Goal: Task Accomplishment & Management: Manage account settings

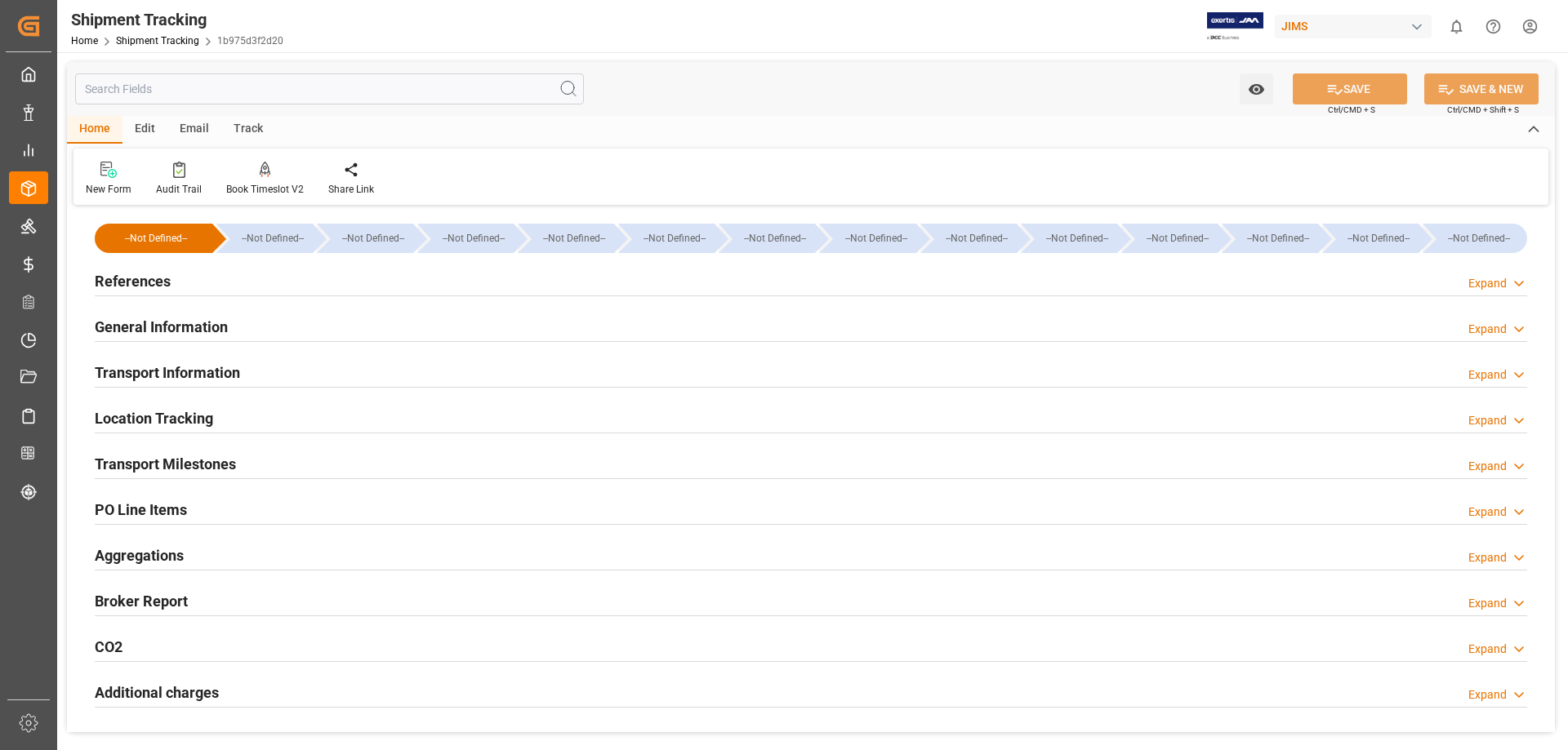
scroll to position [272, 0]
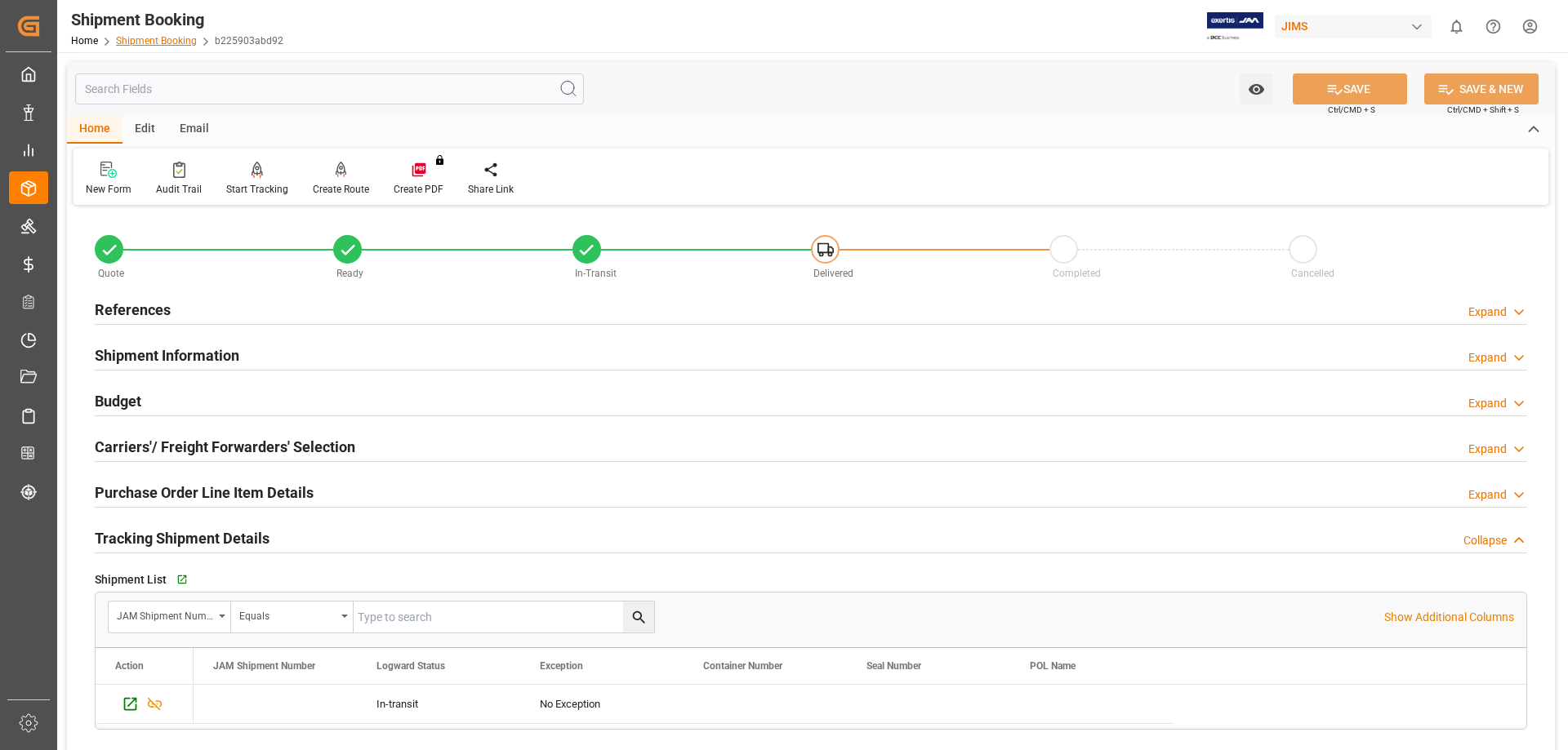
click at [167, 43] on link "Shipment Booking" at bounding box center [156, 41] width 81 height 11
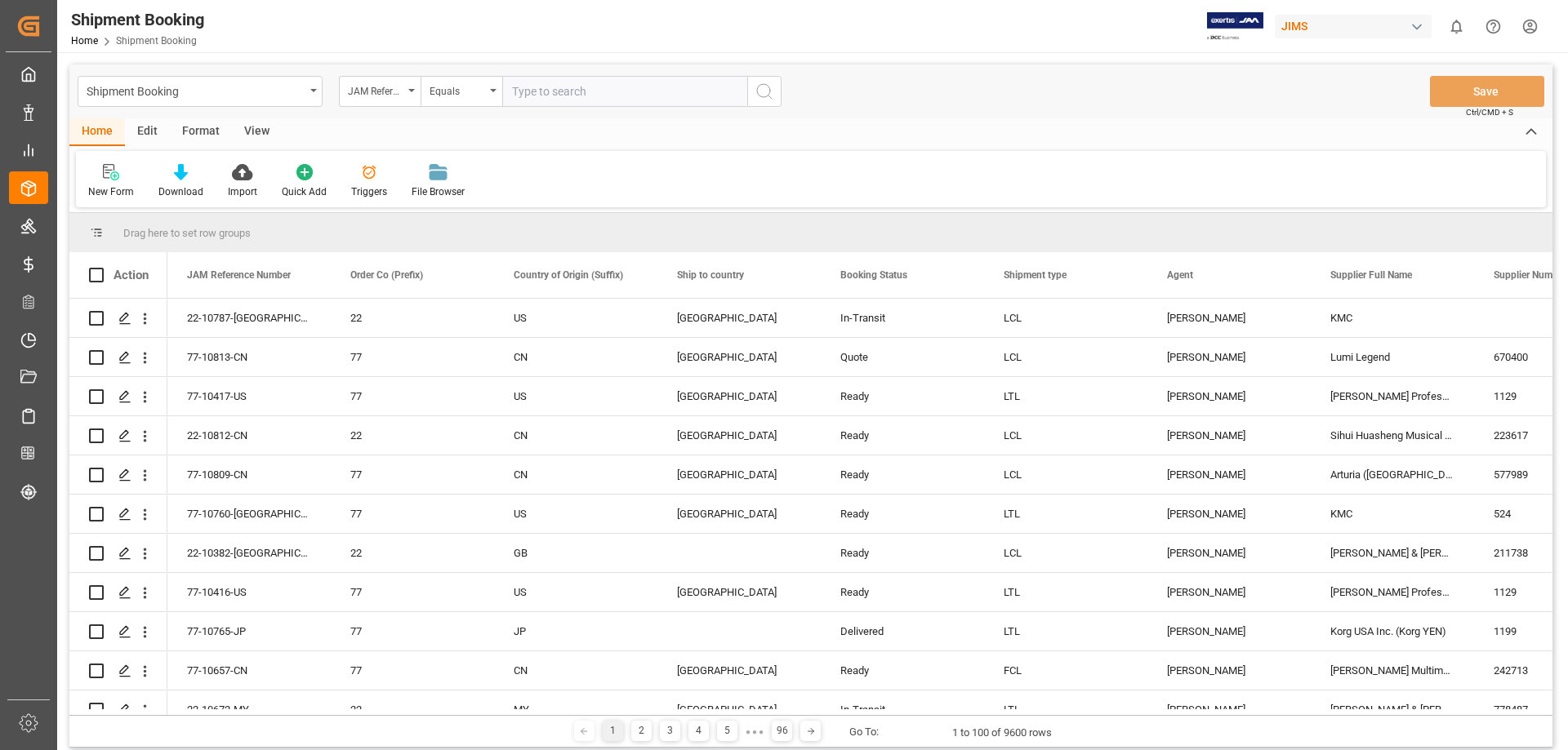
click at [533, 93] on input "text" at bounding box center [624, 92] width 245 height 31
type input "77-10760-[GEOGRAPHIC_DATA]"
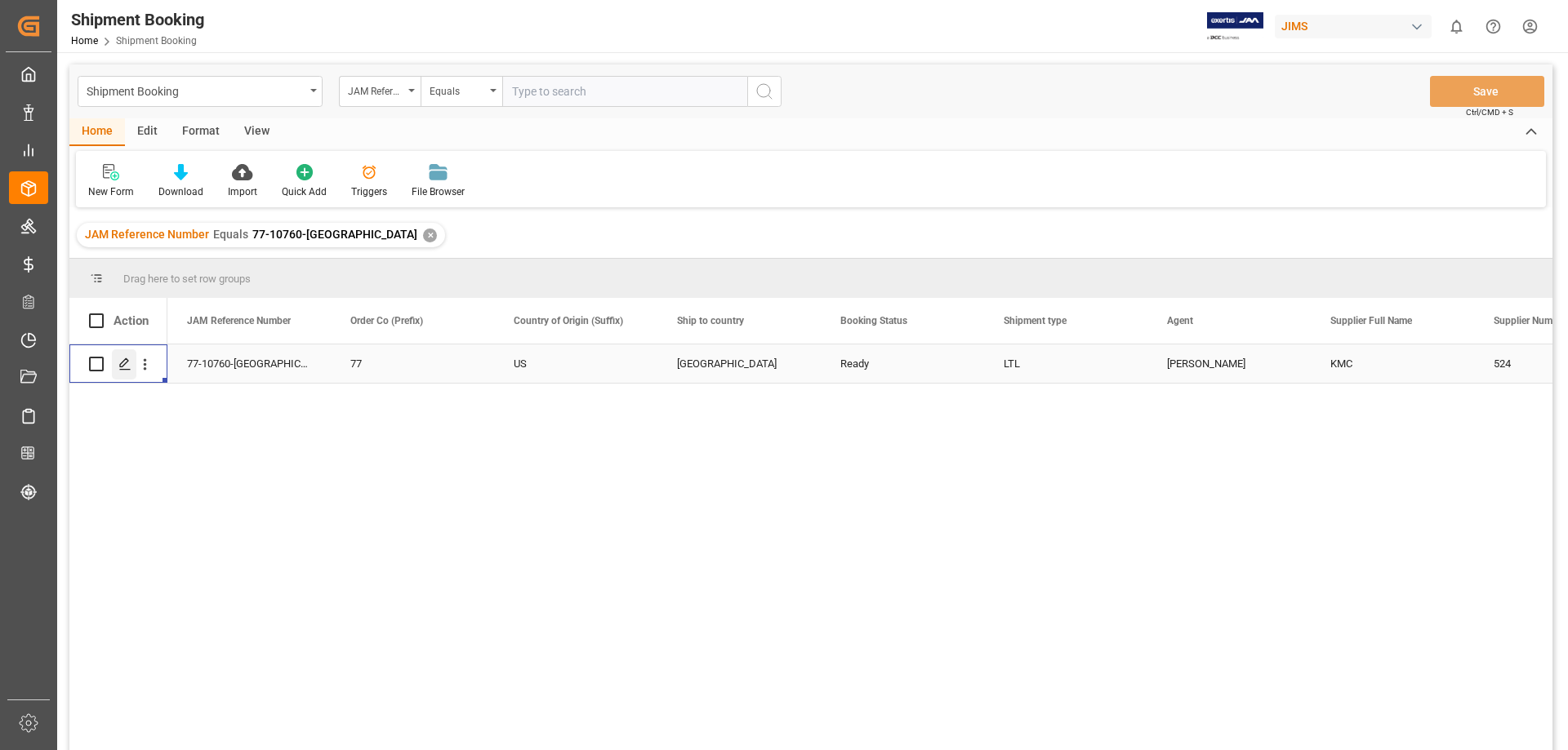
click at [125, 372] on div "Press SPACE to select this row." at bounding box center [124, 364] width 25 height 30
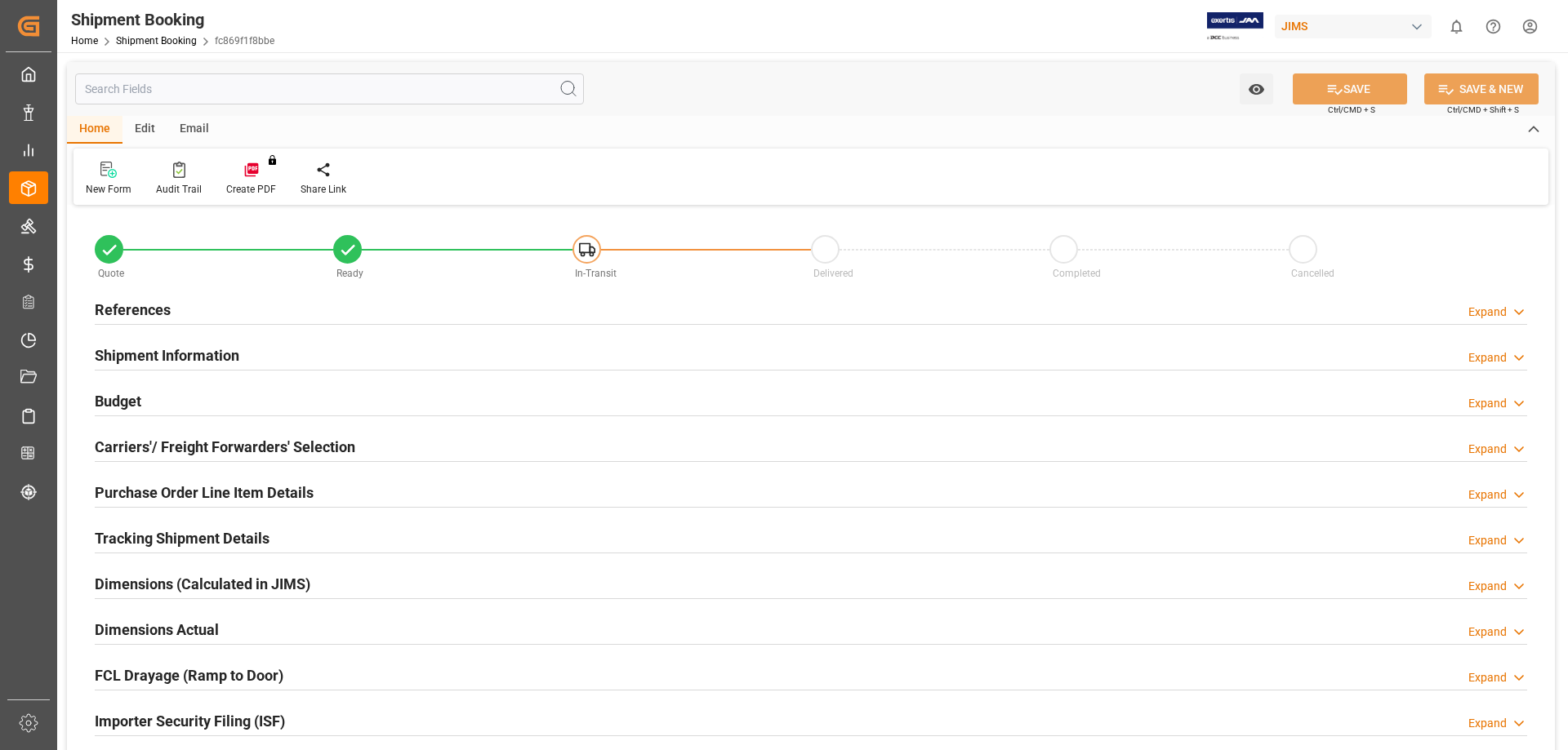
type input "25"
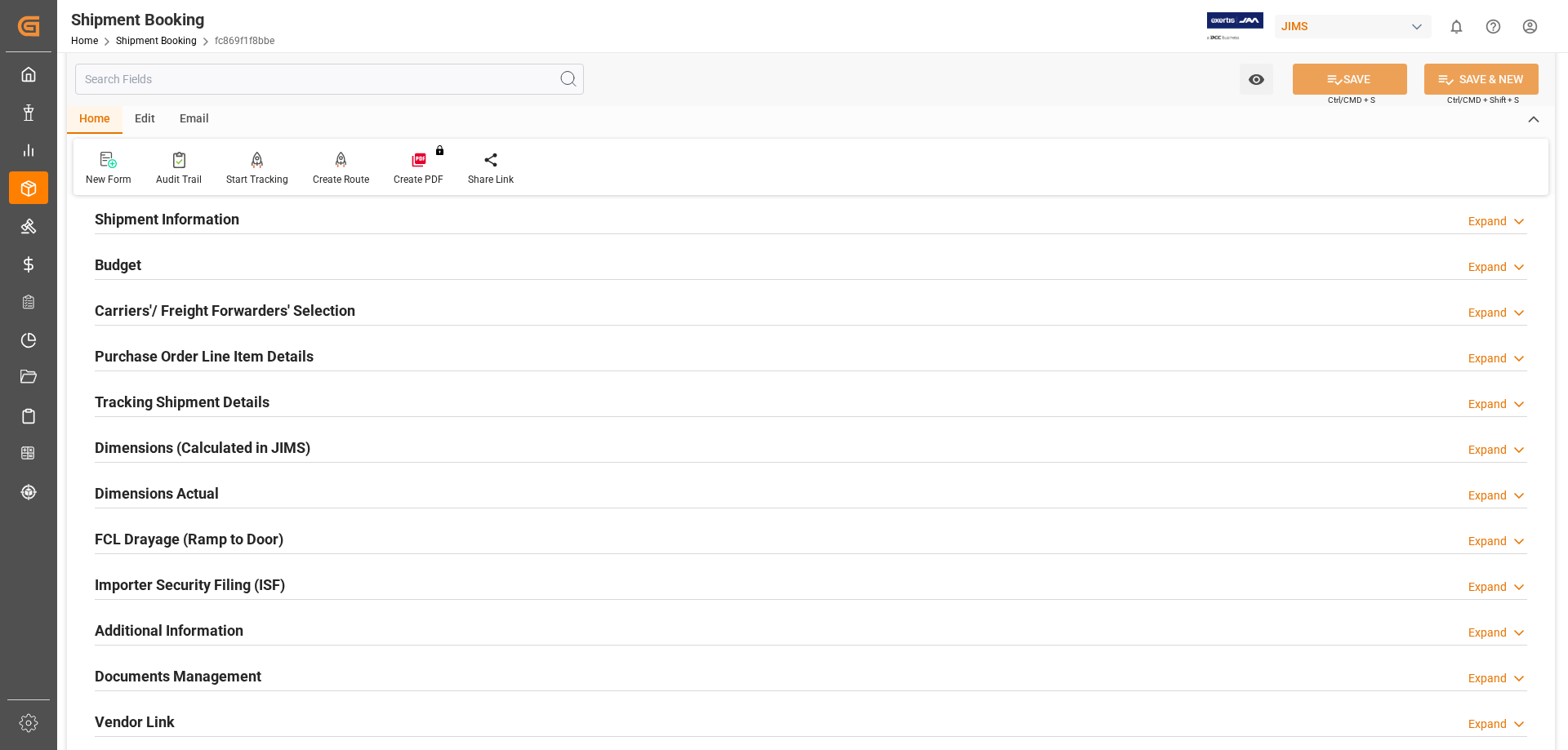
click at [155, 397] on h2 "Tracking Shipment Details" at bounding box center [182, 402] width 175 height 22
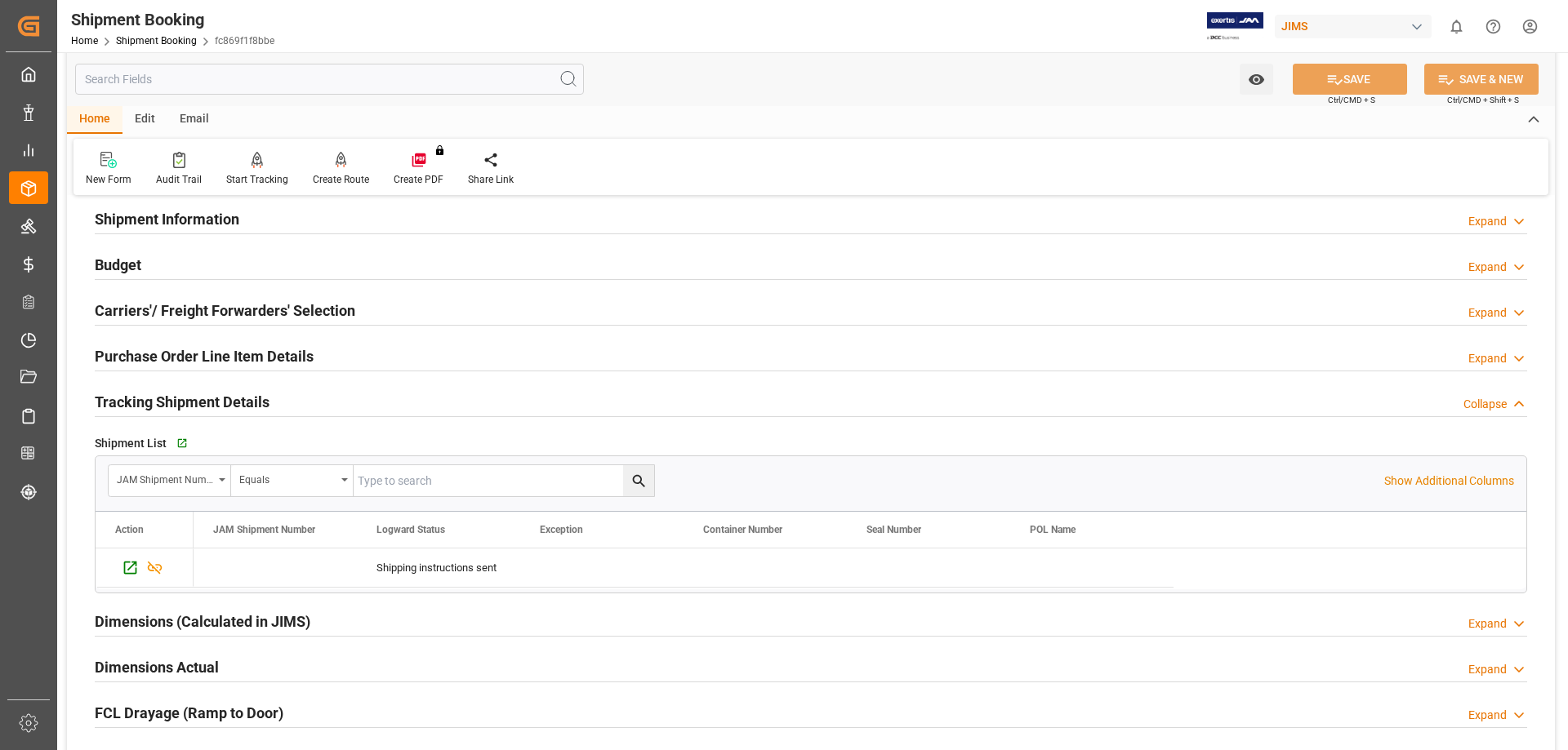
click at [193, 354] on h2 "Purchase Order Line Item Details" at bounding box center [204, 356] width 219 height 22
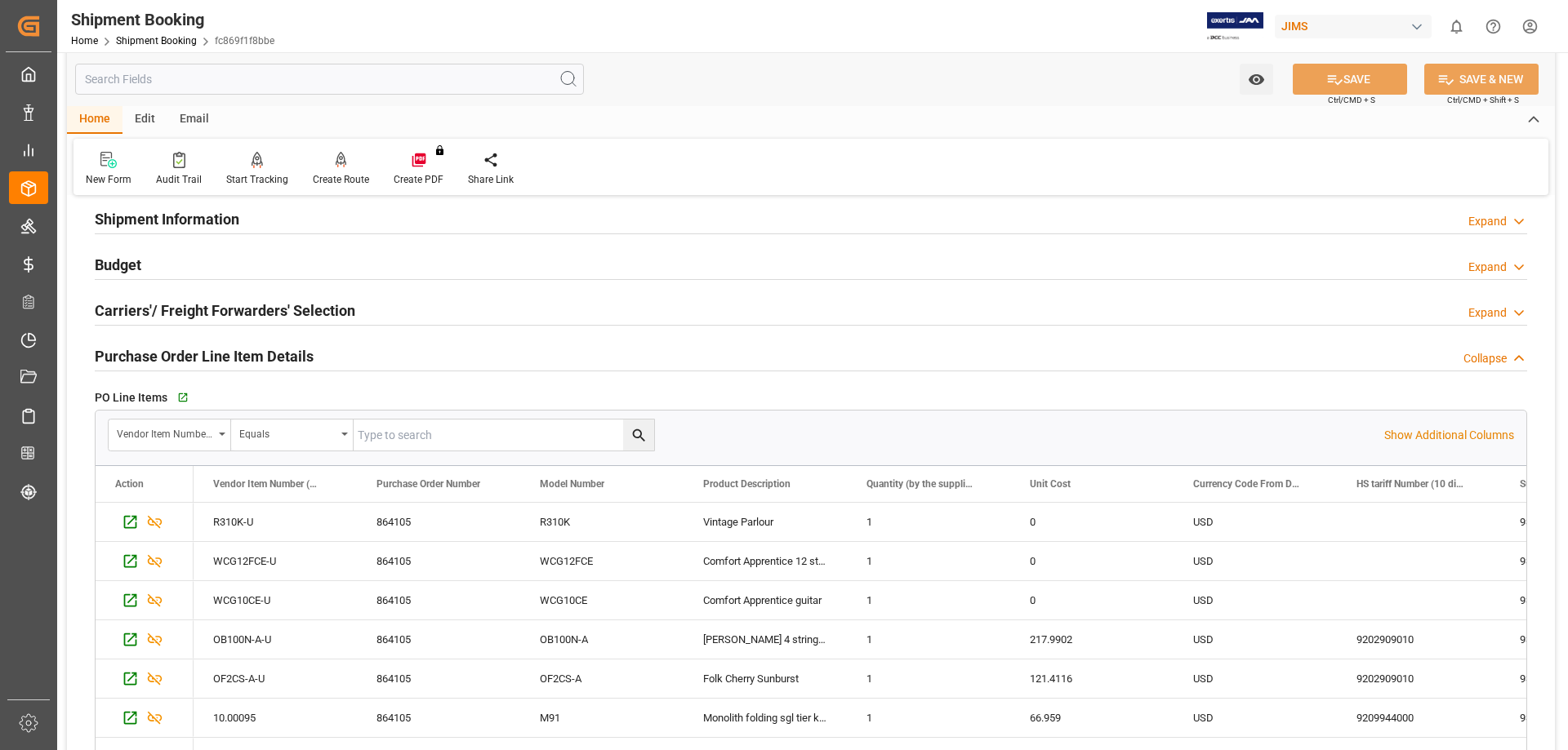
click at [126, 268] on h2 "Budget" at bounding box center [118, 265] width 47 height 22
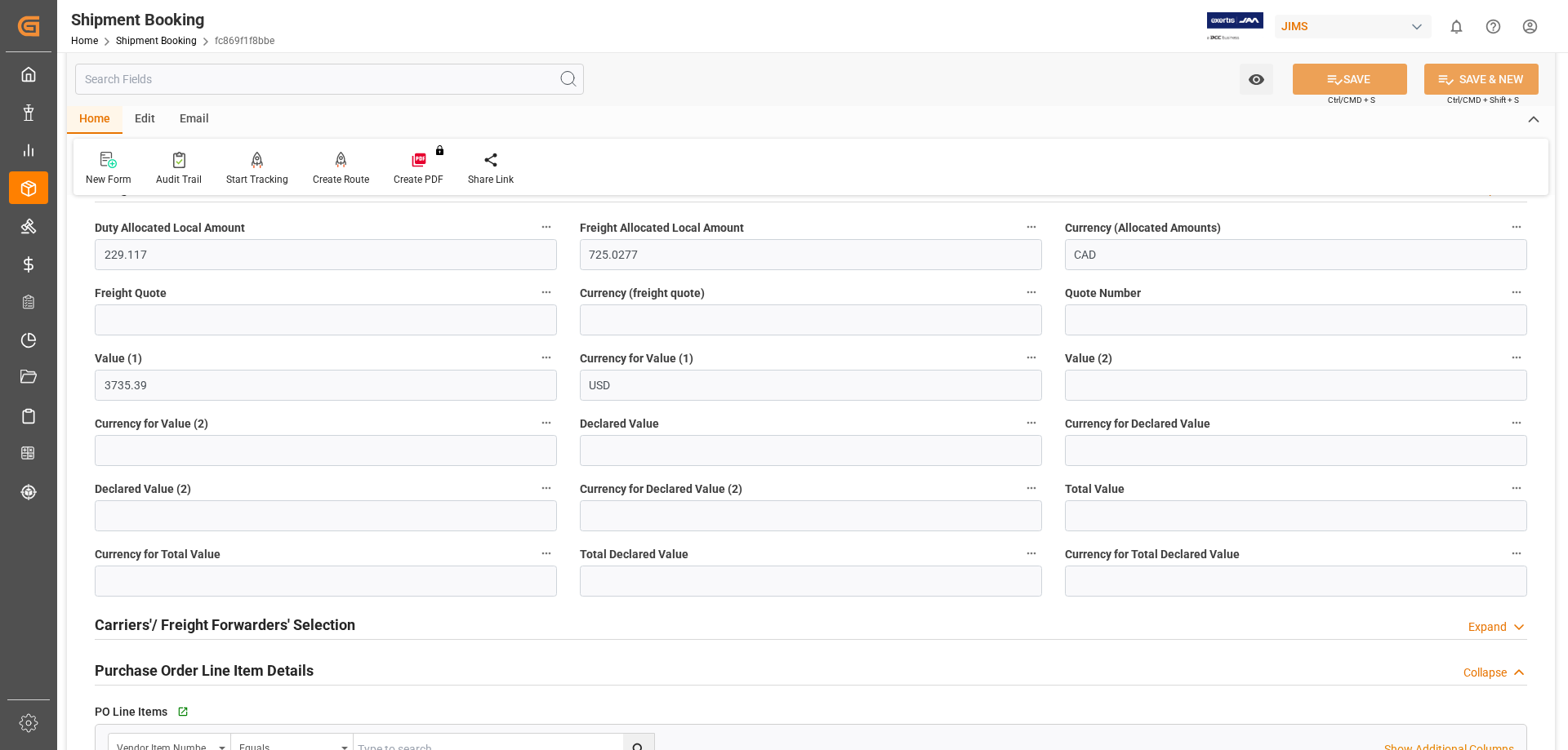
scroll to position [79, 0]
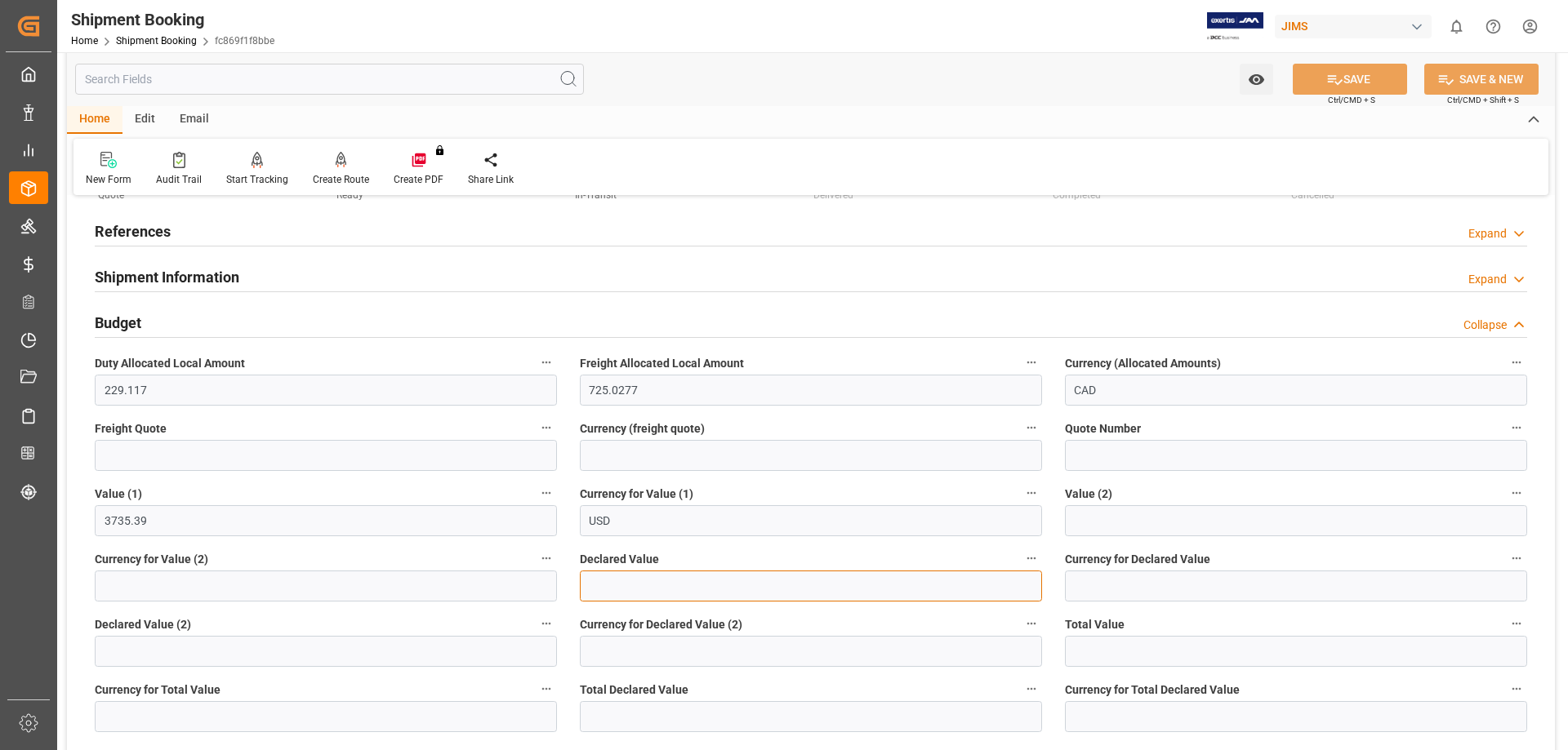
click at [639, 595] on input "text" at bounding box center [811, 586] width 463 height 31
type input "4143.64"
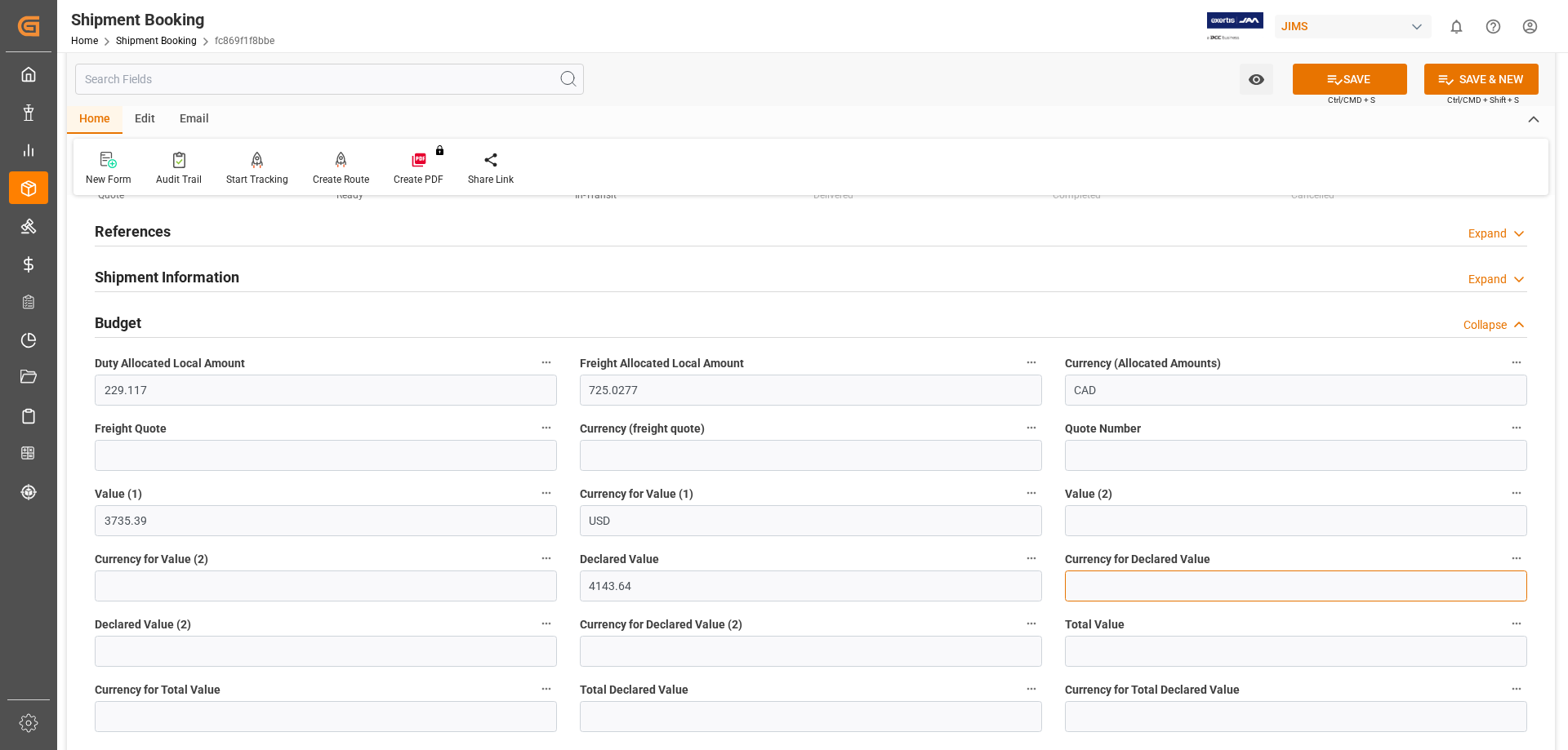
click at [1099, 582] on input at bounding box center [1297, 586] width 463 height 31
type input "USD"
click at [1342, 80] on button "SAVE" at bounding box center [1350, 80] width 114 height 31
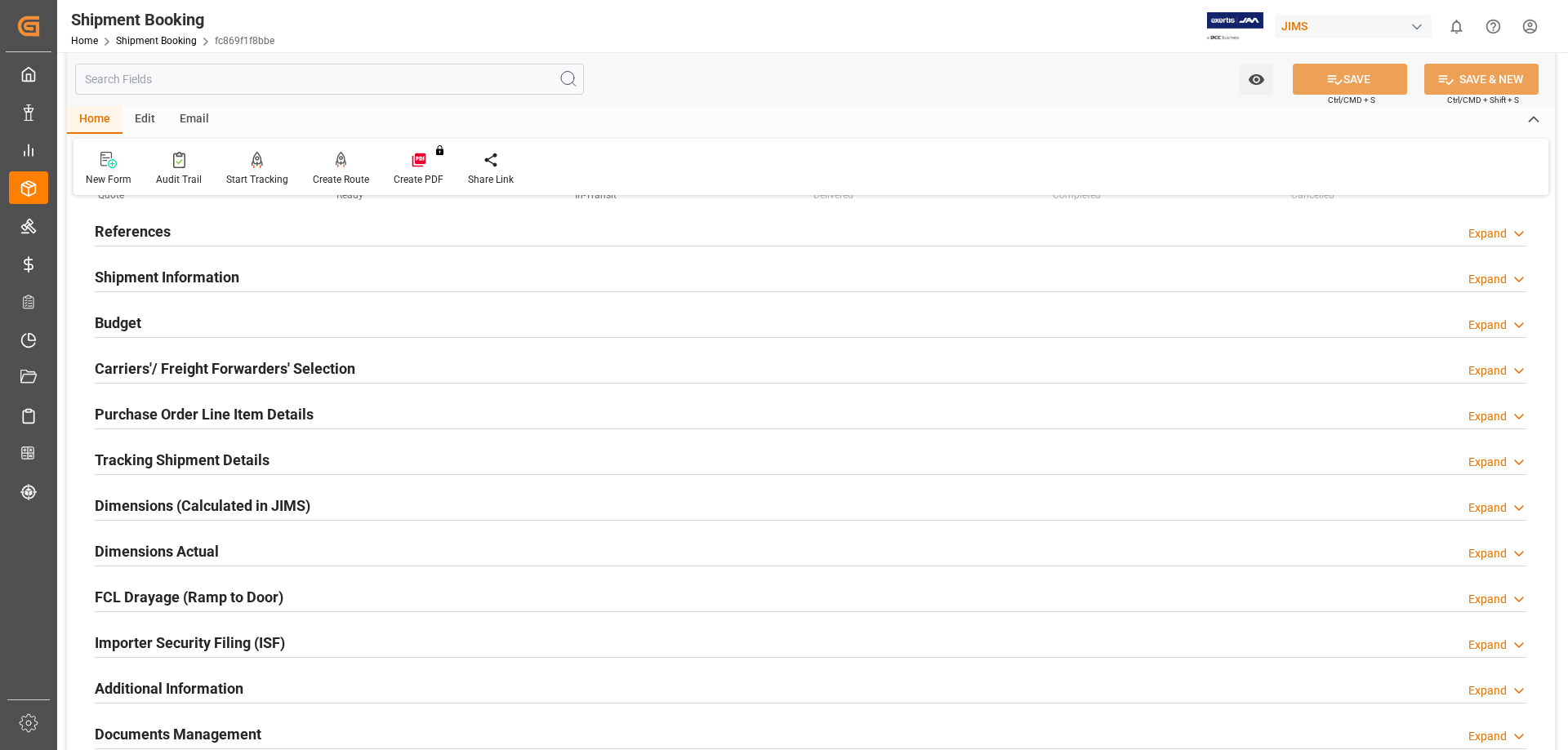
click at [146, 30] on div "Shipment Booking" at bounding box center [173, 20] width 203 height 25
click at [147, 39] on link "Shipment Booking" at bounding box center [156, 41] width 81 height 11
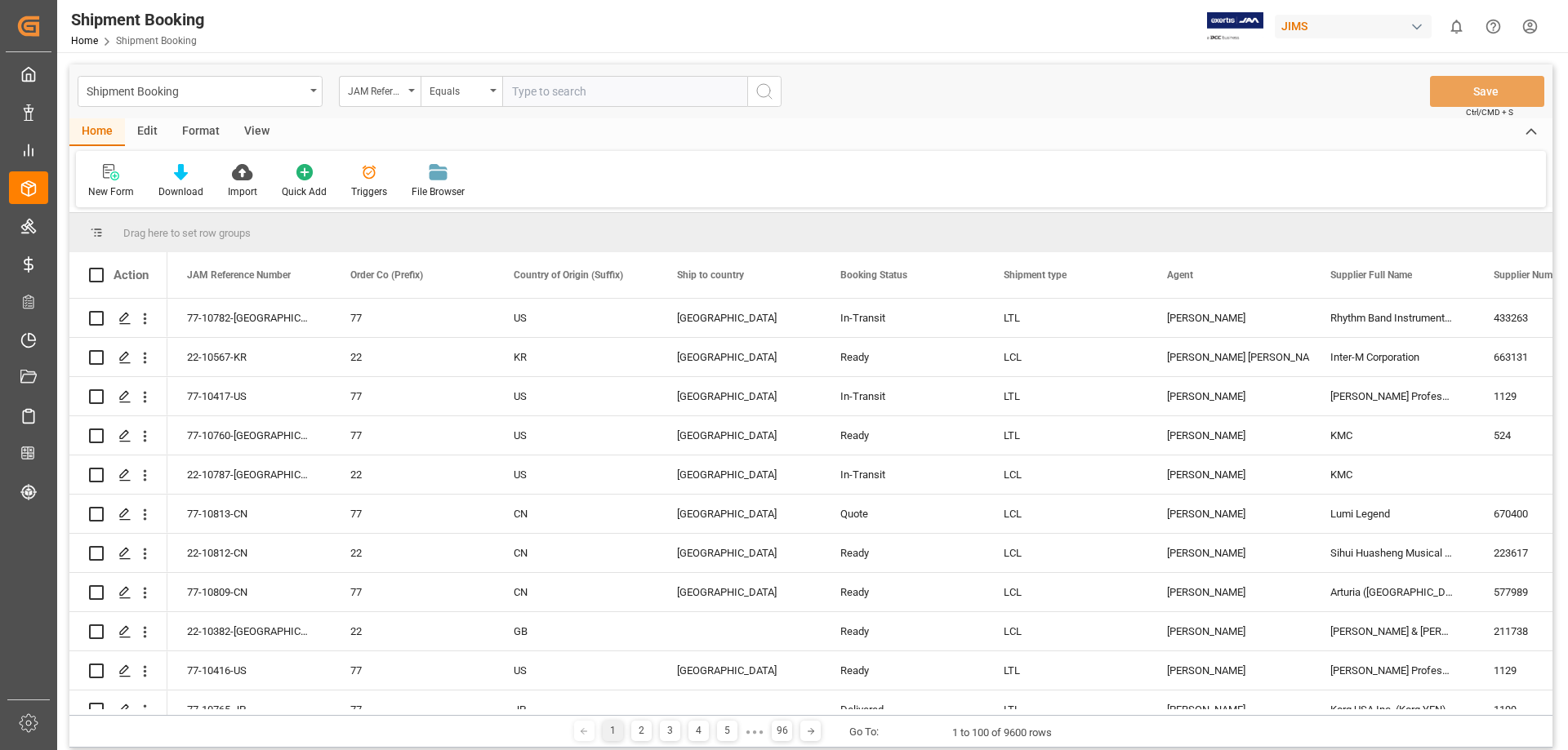
click at [556, 94] on input "text" at bounding box center [624, 92] width 245 height 31
type input "77-10637-US"
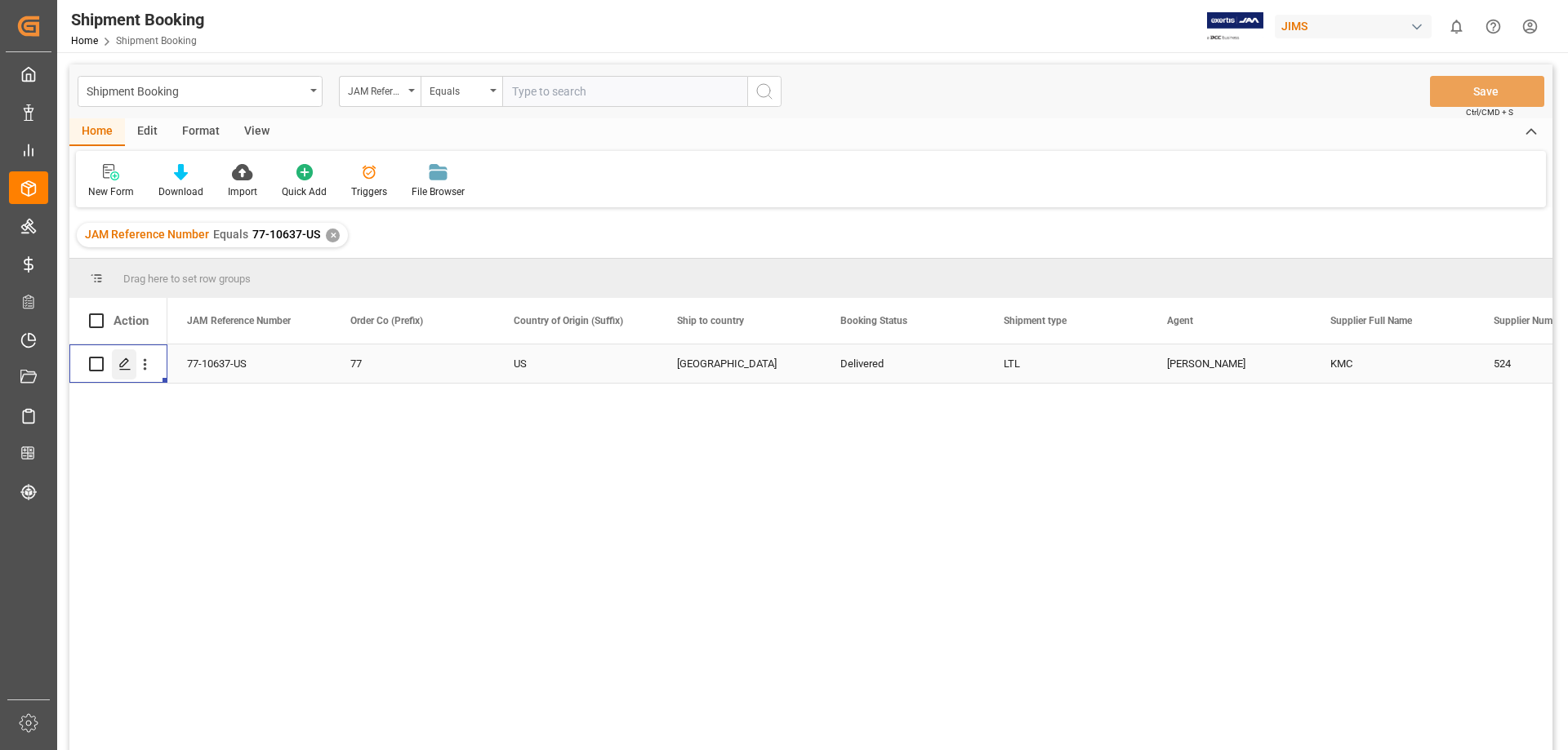
click at [130, 367] on icon "Press SPACE to select this row." at bounding box center [125, 364] width 13 height 13
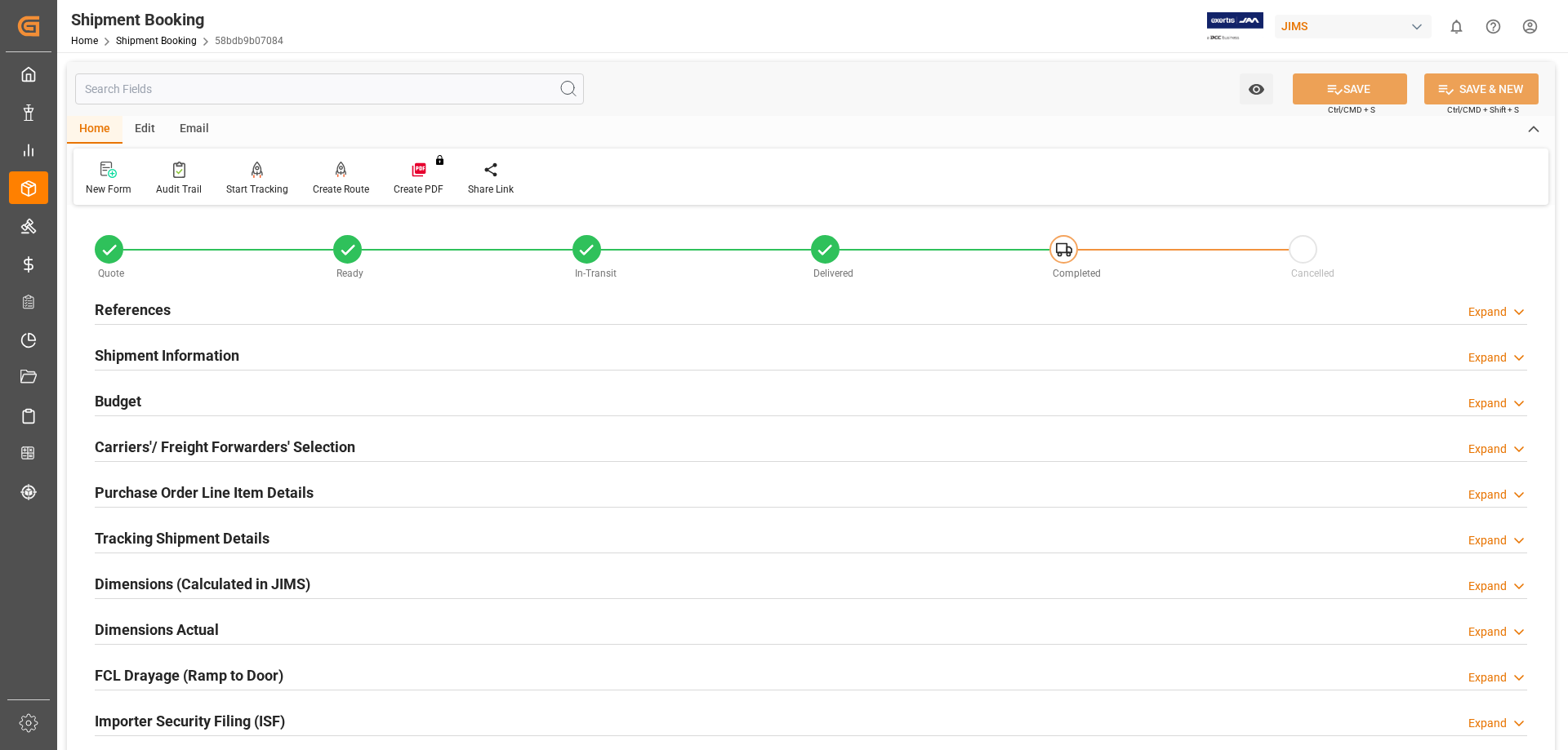
click at [134, 399] on h2 "Budget" at bounding box center [118, 401] width 47 height 22
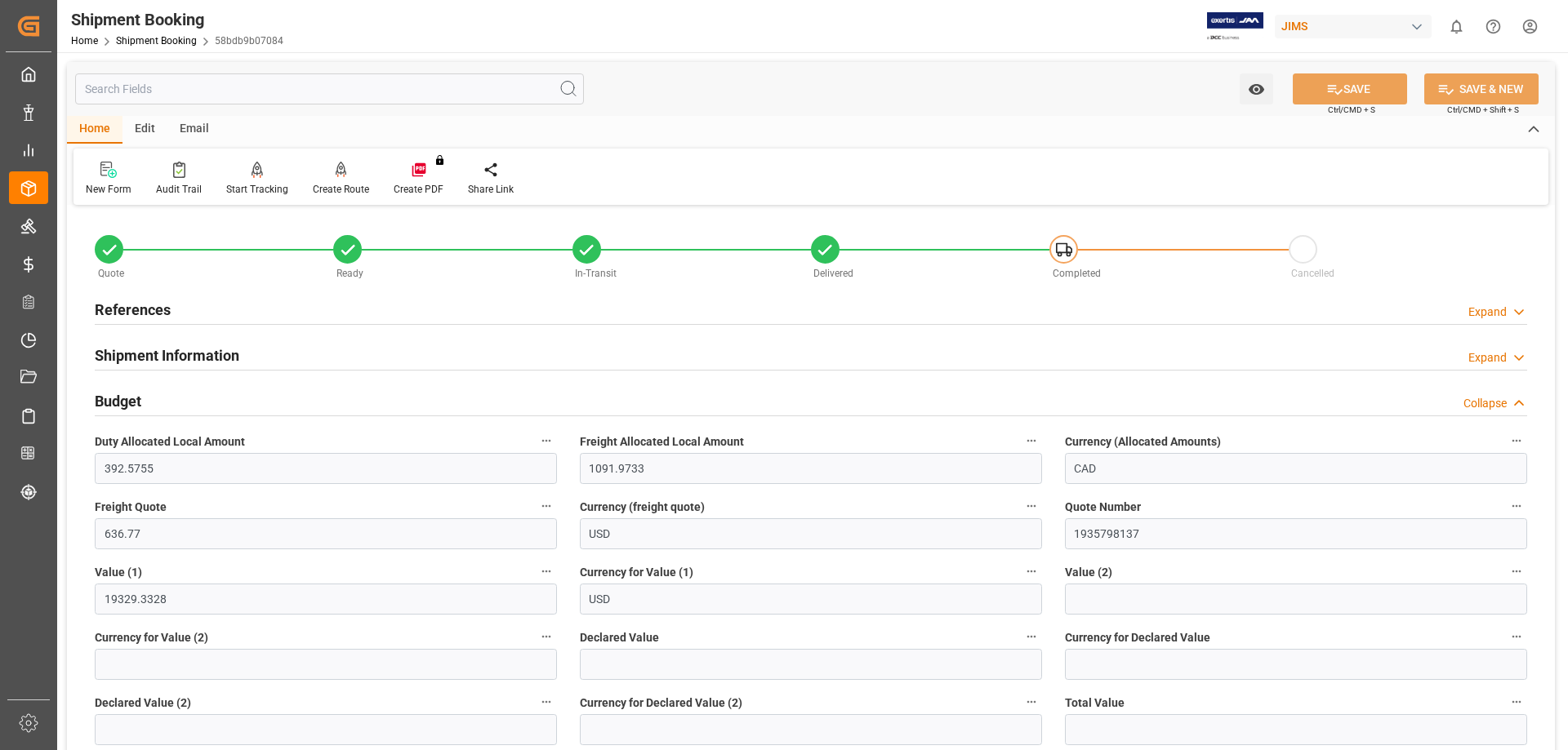
click at [134, 399] on h2 "Budget" at bounding box center [118, 401] width 47 height 22
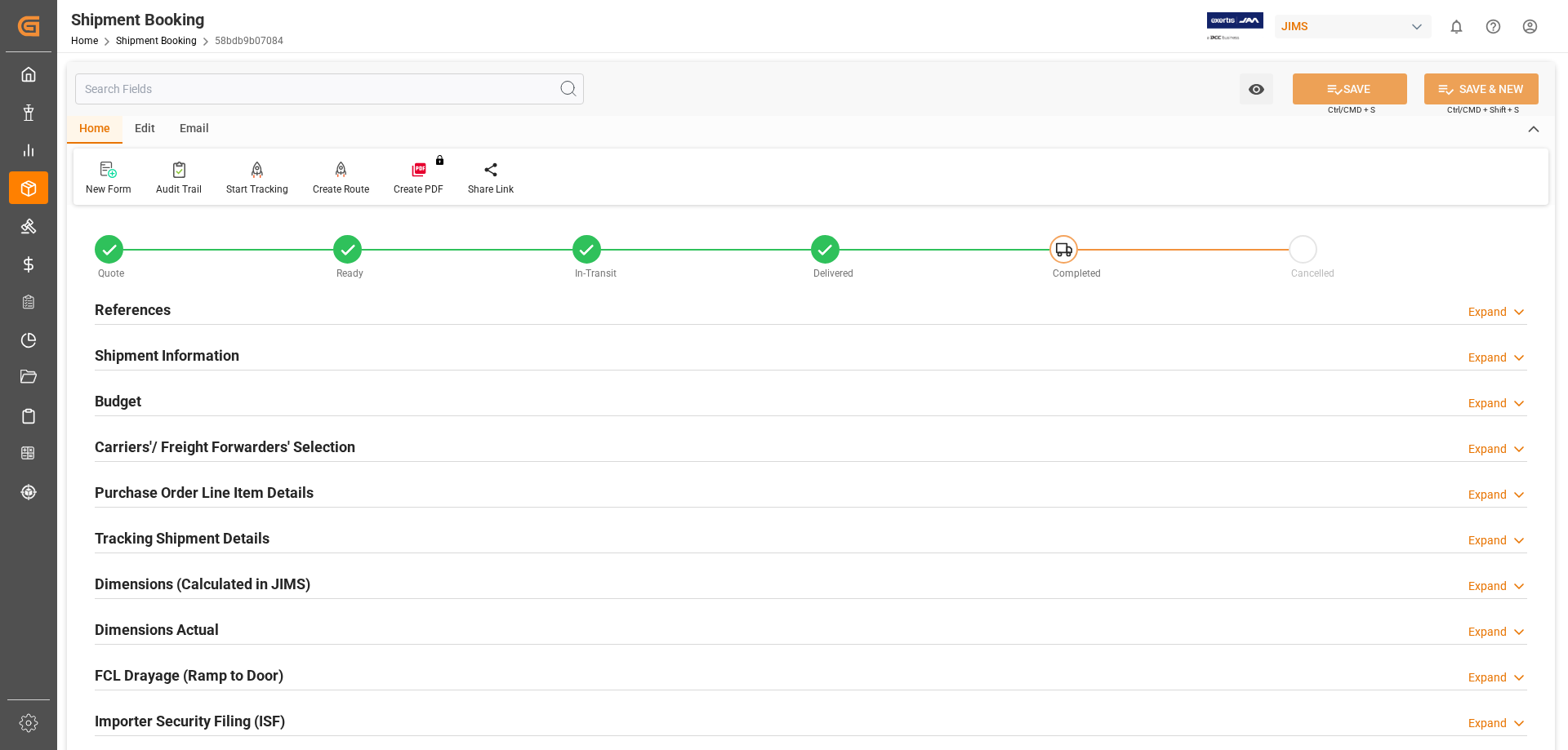
click at [127, 303] on h2 "References" at bounding box center [133, 310] width 76 height 22
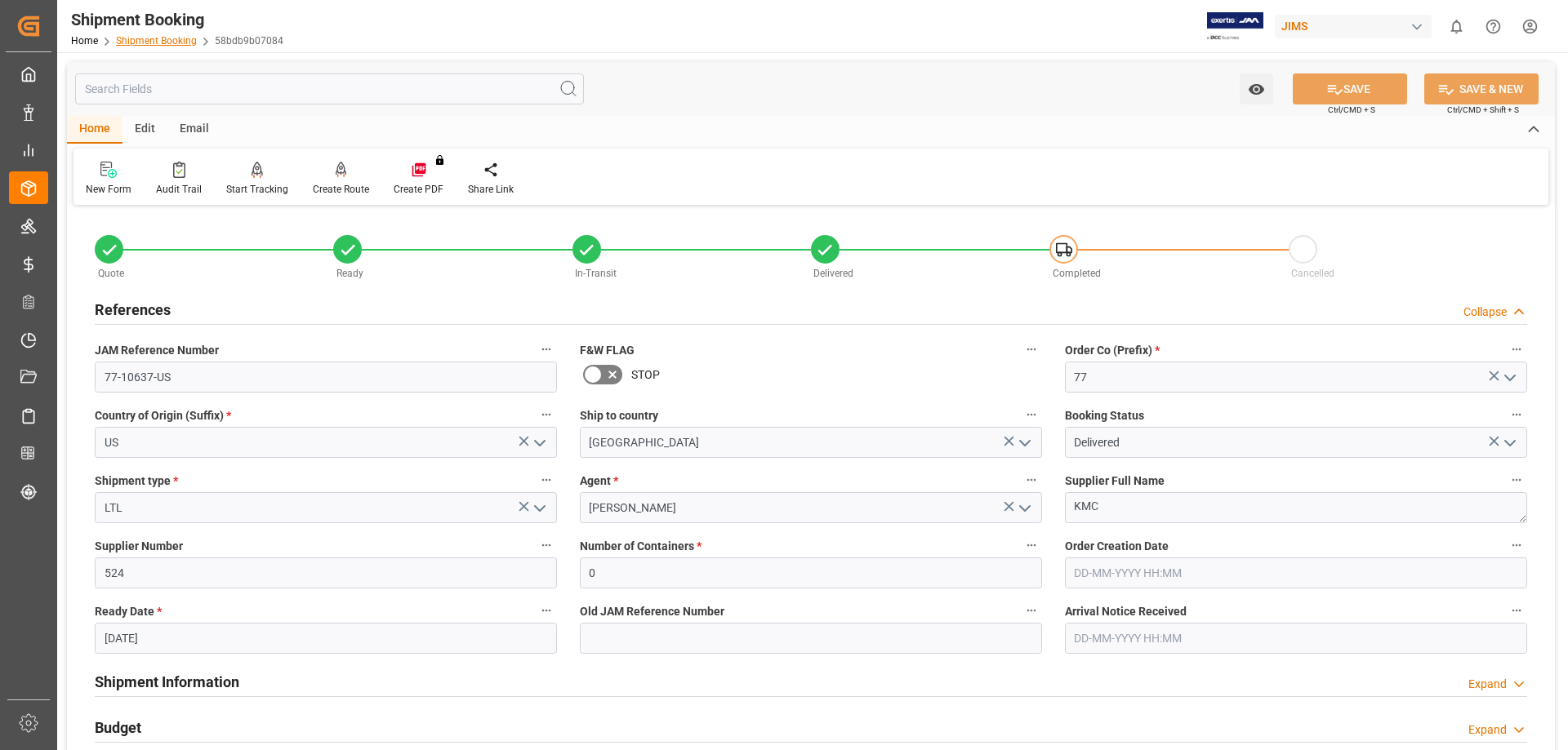
click at [149, 43] on link "Shipment Booking" at bounding box center [156, 41] width 81 height 11
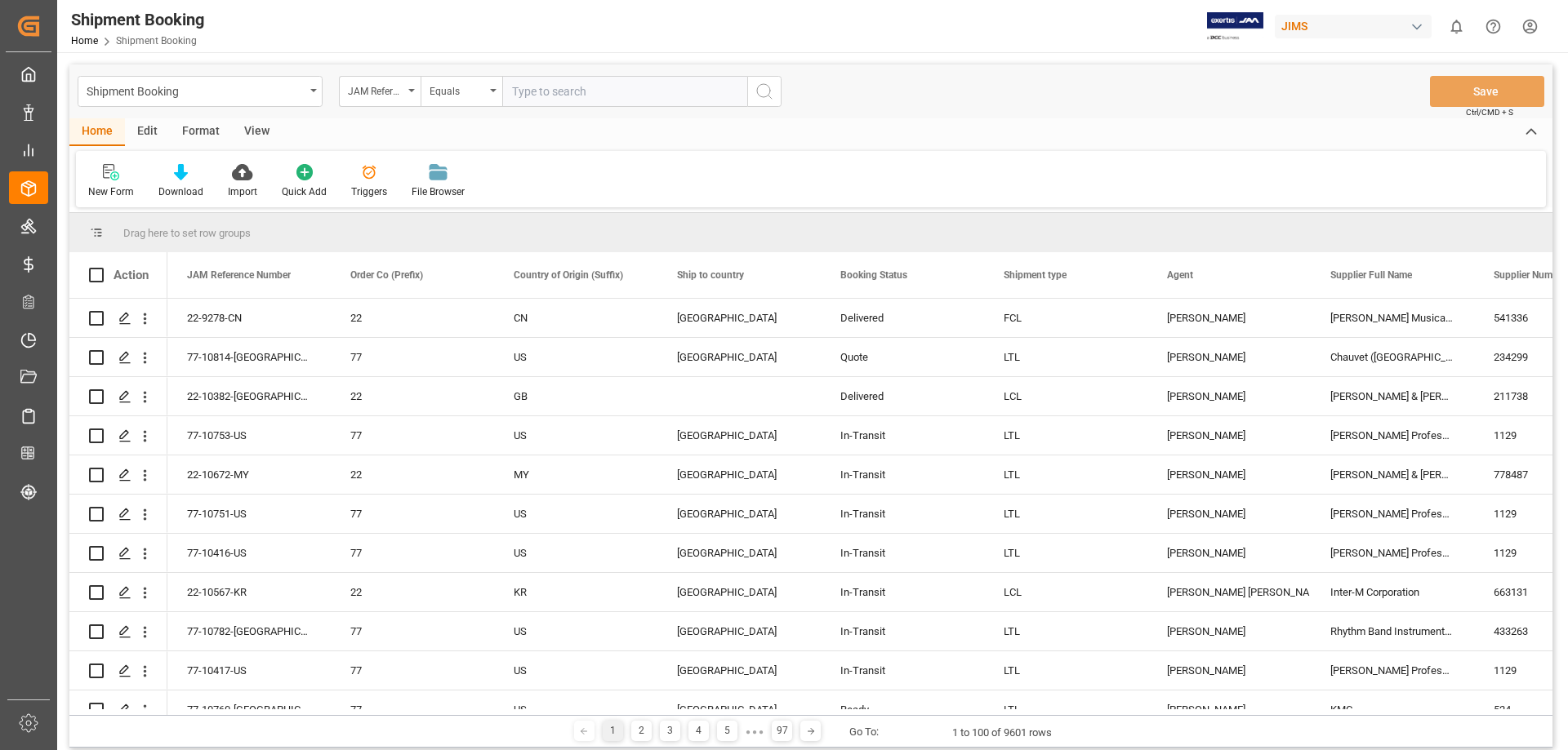
click at [565, 94] on input "text" at bounding box center [624, 92] width 245 height 31
type input "77-10760-us"
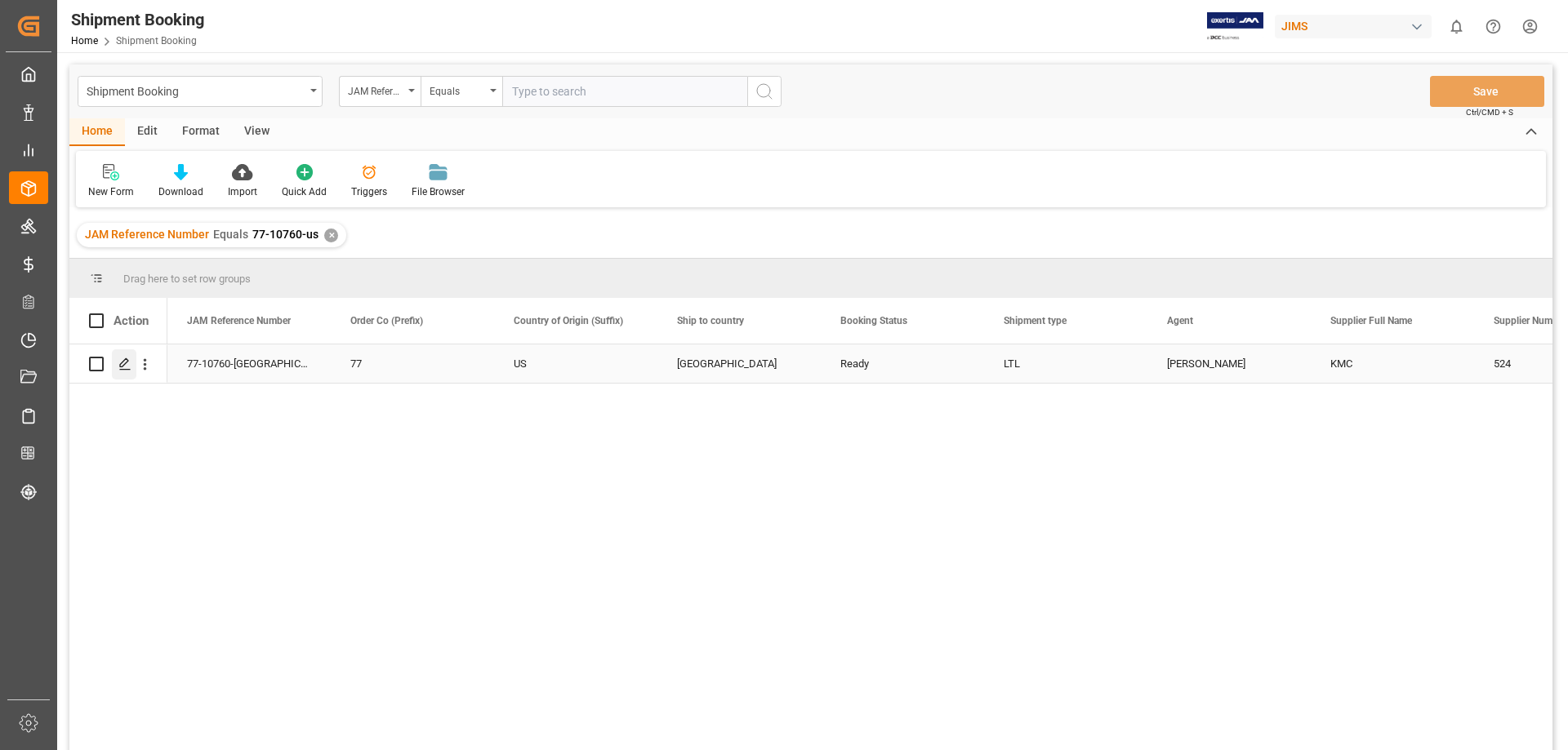
click at [131, 376] on div "Press SPACE to select this row." at bounding box center [124, 364] width 25 height 30
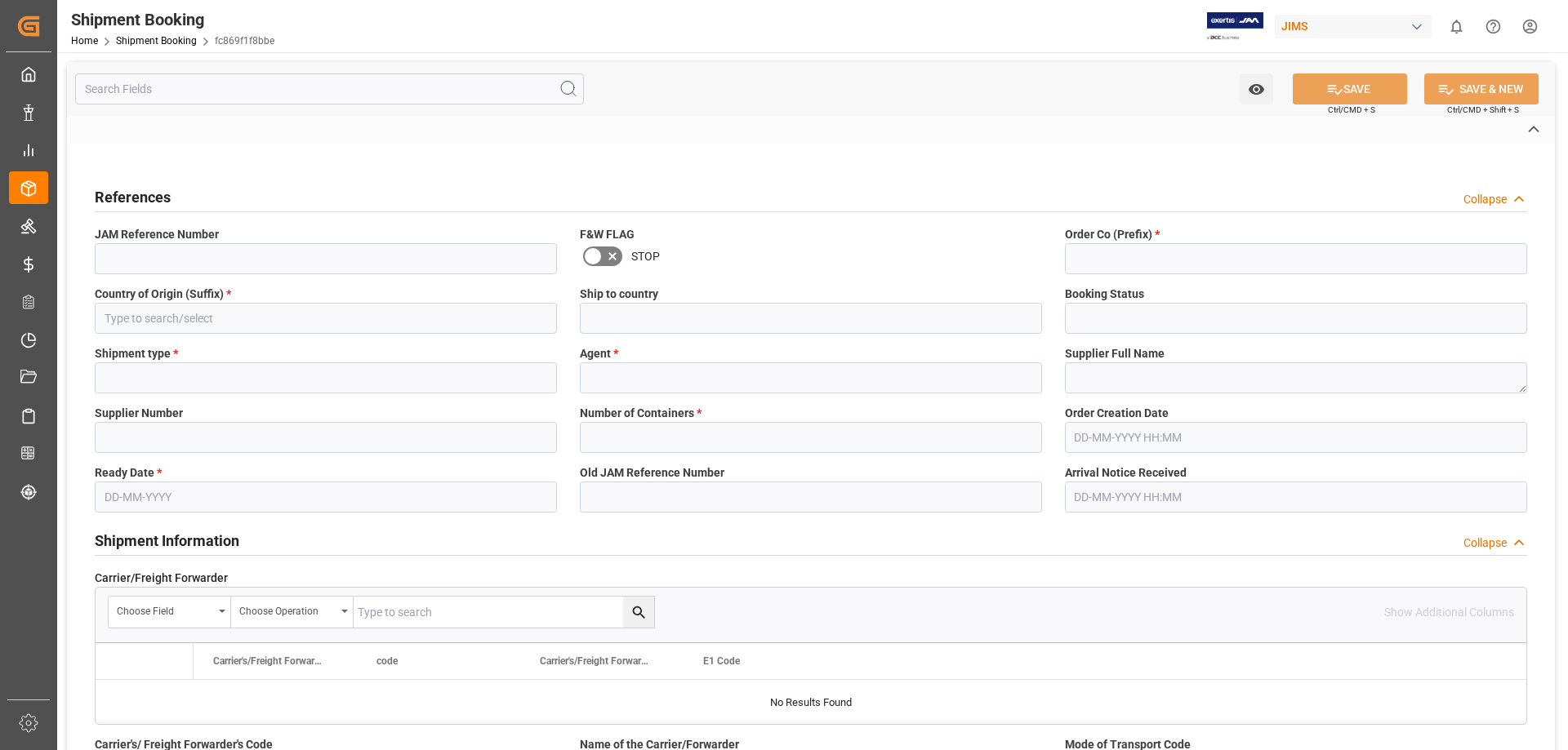
type input "CAD"
type input "USD"
type input "229.117"
type input "725.0277"
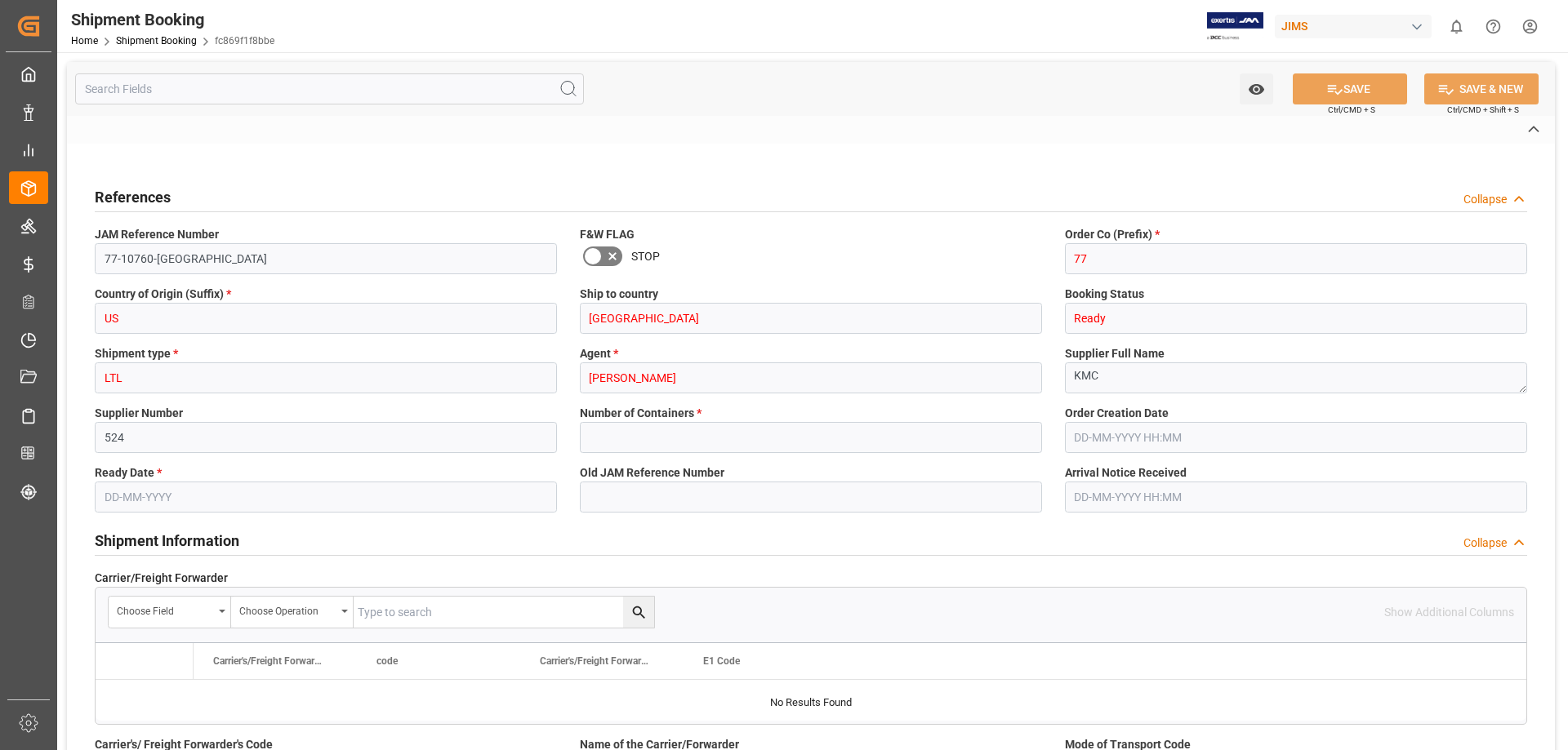
type input "3735.39"
type input "4143.64"
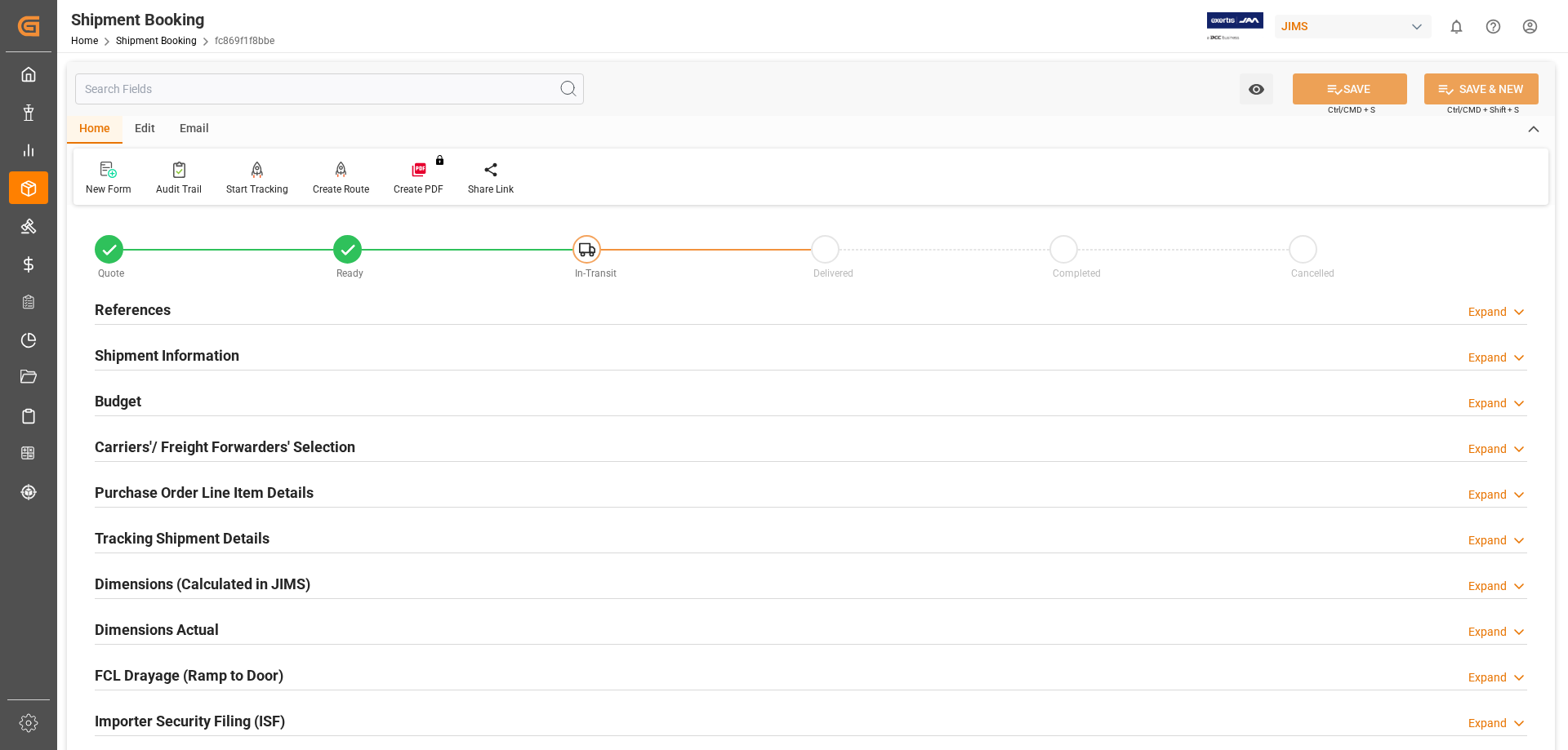
click at [120, 401] on h2 "Budget" at bounding box center [118, 401] width 47 height 22
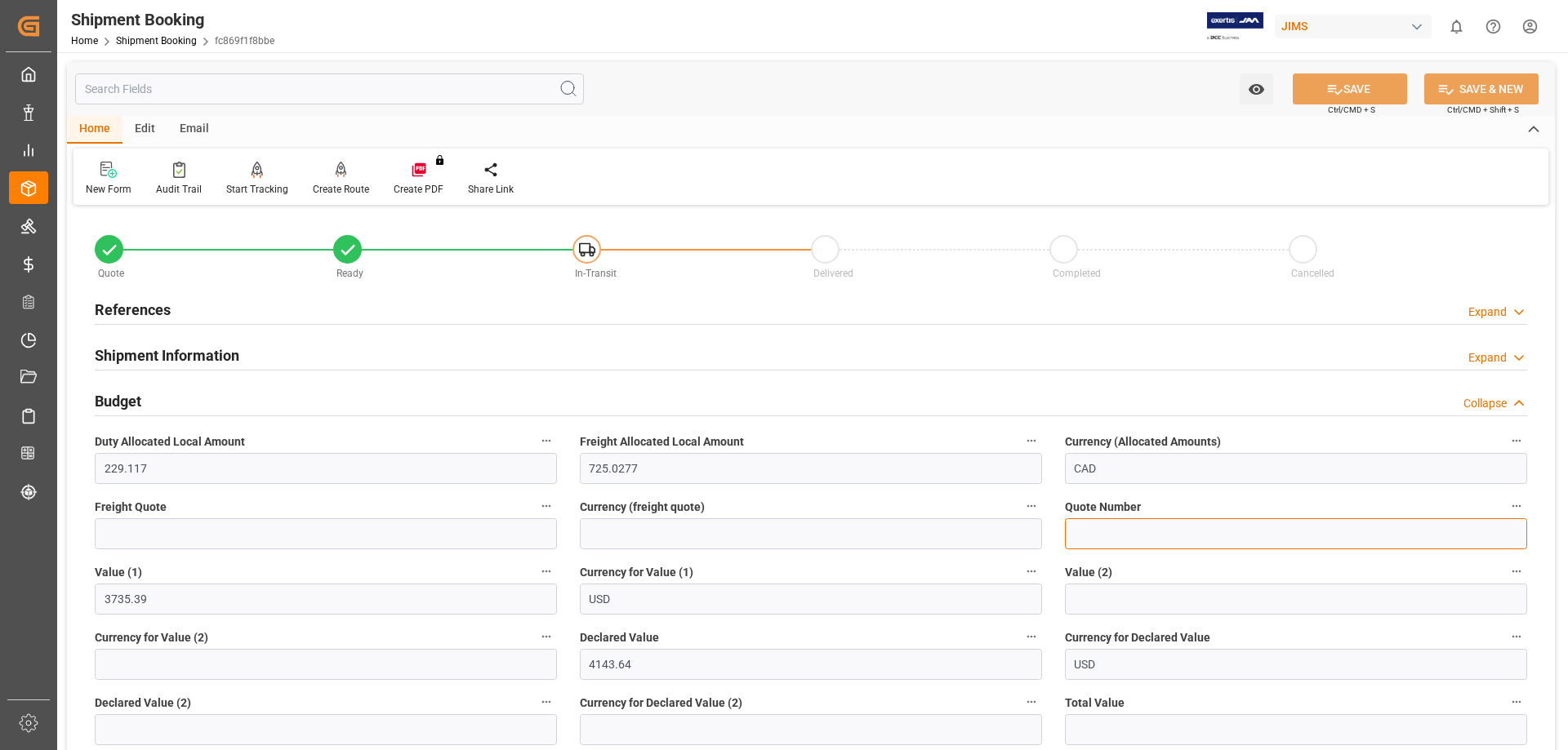
click at [1094, 530] on input at bounding box center [1297, 534] width 463 height 31
paste input "1950194845"
type input "1950194845"
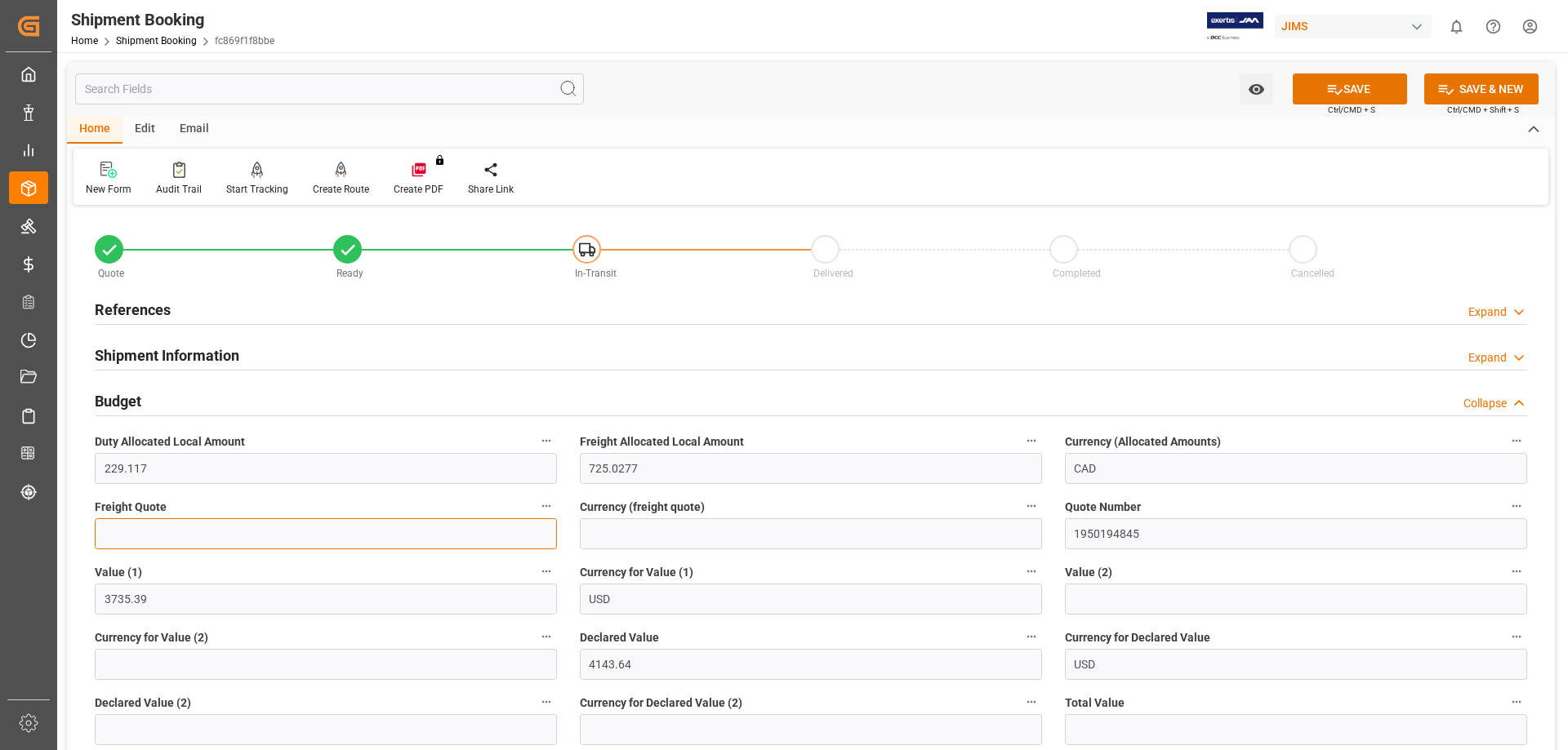
click at [385, 545] on input "text" at bounding box center [326, 534] width 463 height 31
click at [252, 529] on input "text" at bounding box center [326, 534] width 463 height 31
type input "636.54"
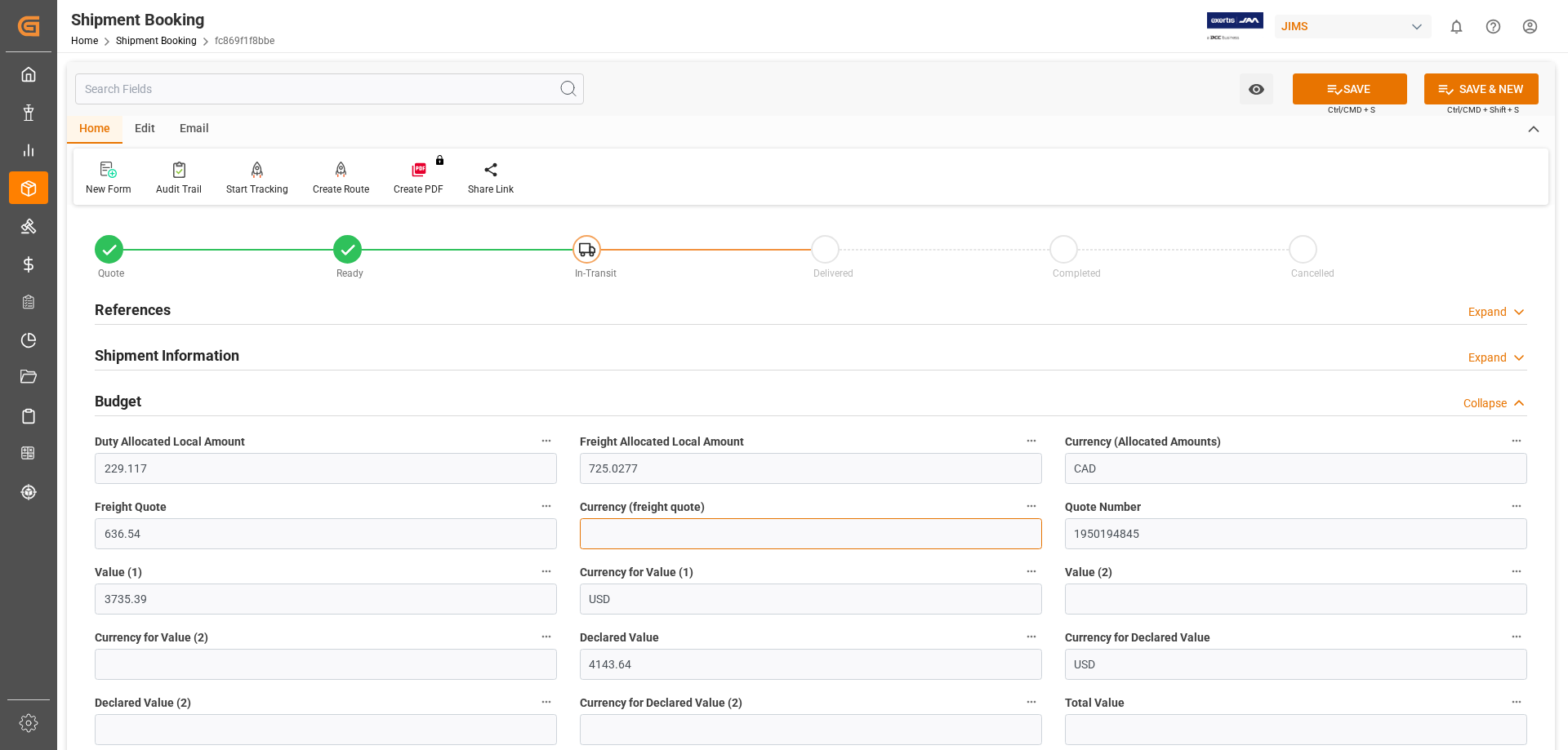
click at [621, 533] on input at bounding box center [811, 534] width 463 height 31
type input "USD"
click at [1353, 91] on button "SAVE" at bounding box center [1350, 89] width 114 height 31
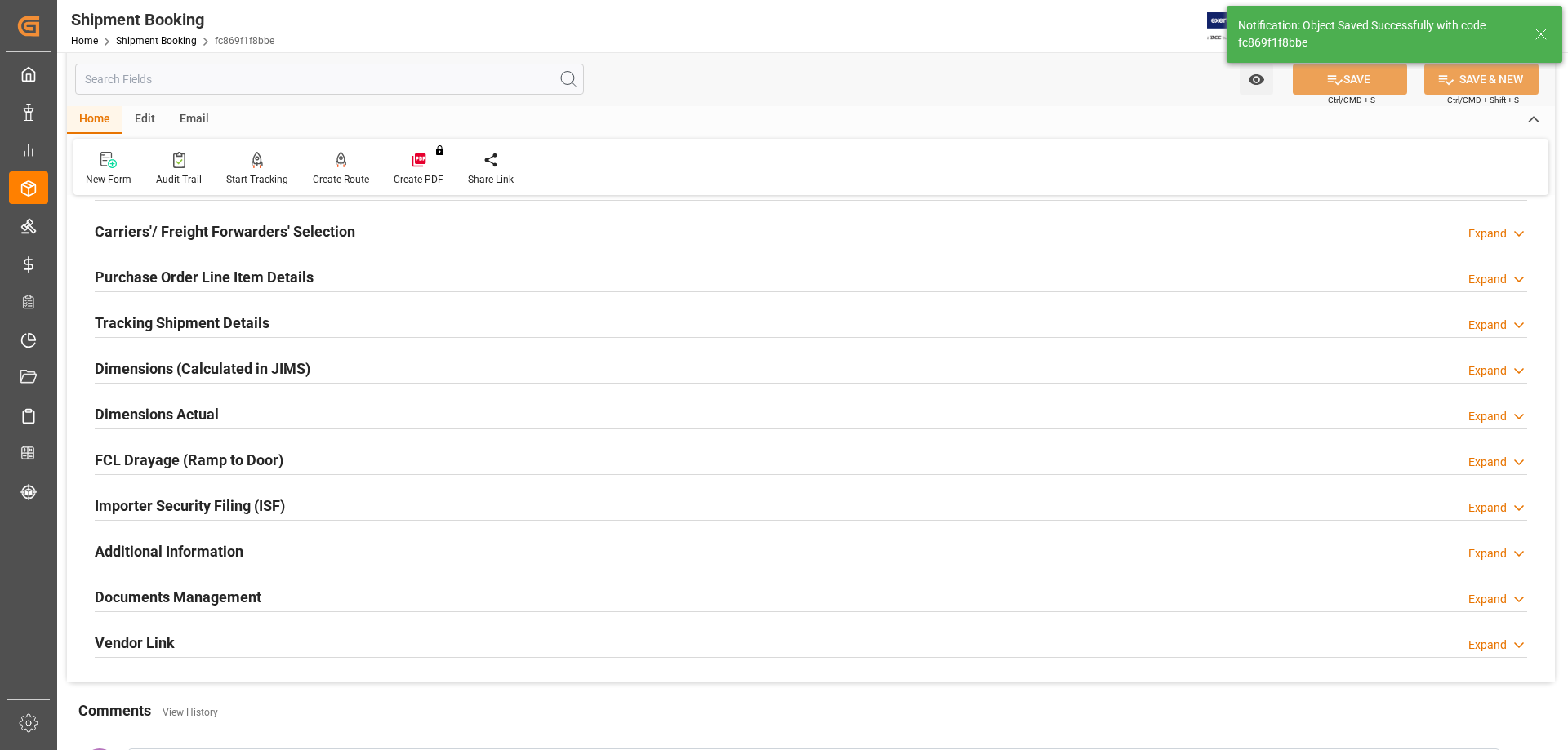
scroll to position [272, 0]
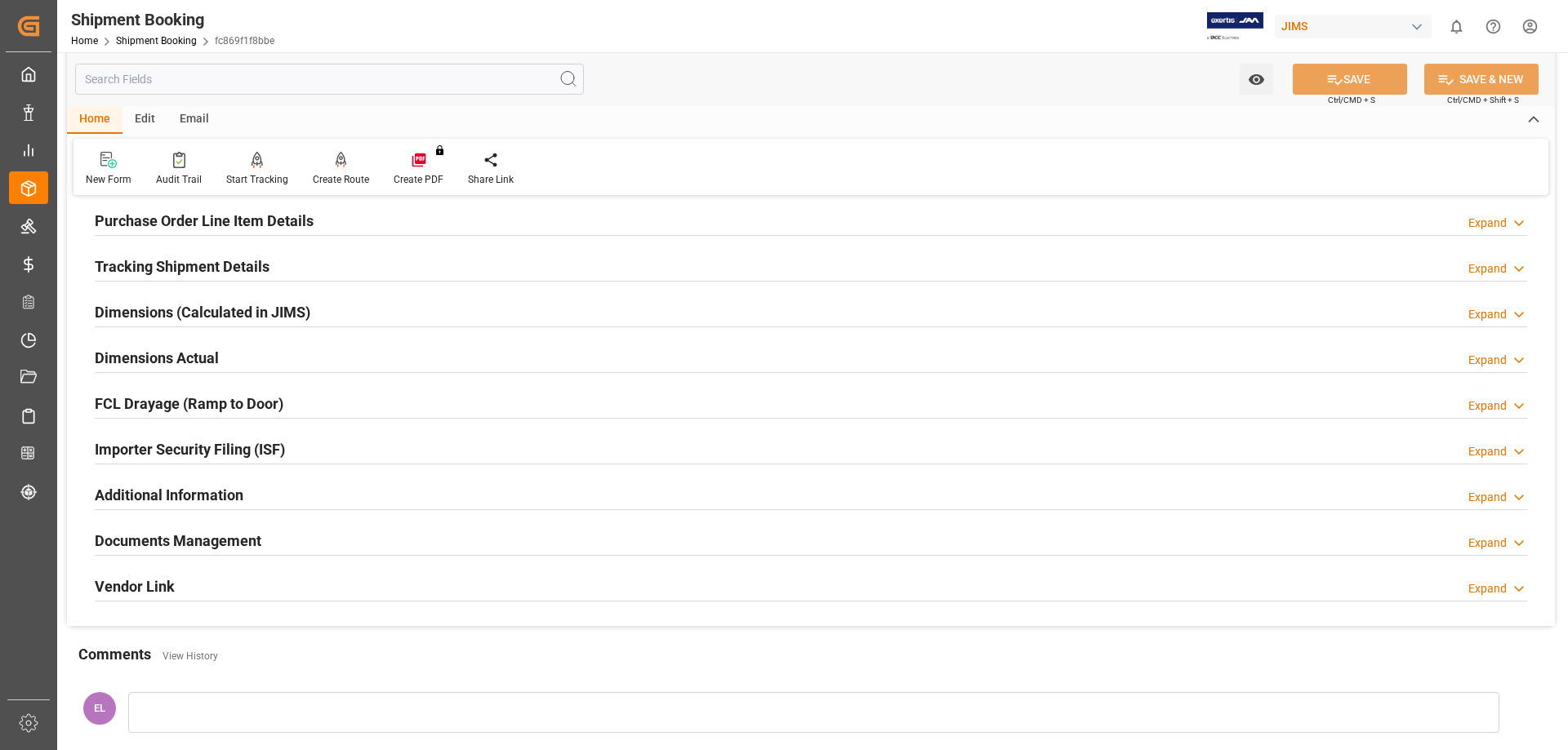
drag, startPoint x: 1193, startPoint y: 245, endPoint x: 1183, endPoint y: 263, distance: 20.6
click at [1183, 262] on div "Tracking Shipment Details Expand" at bounding box center [811, 267] width 1456 height 46
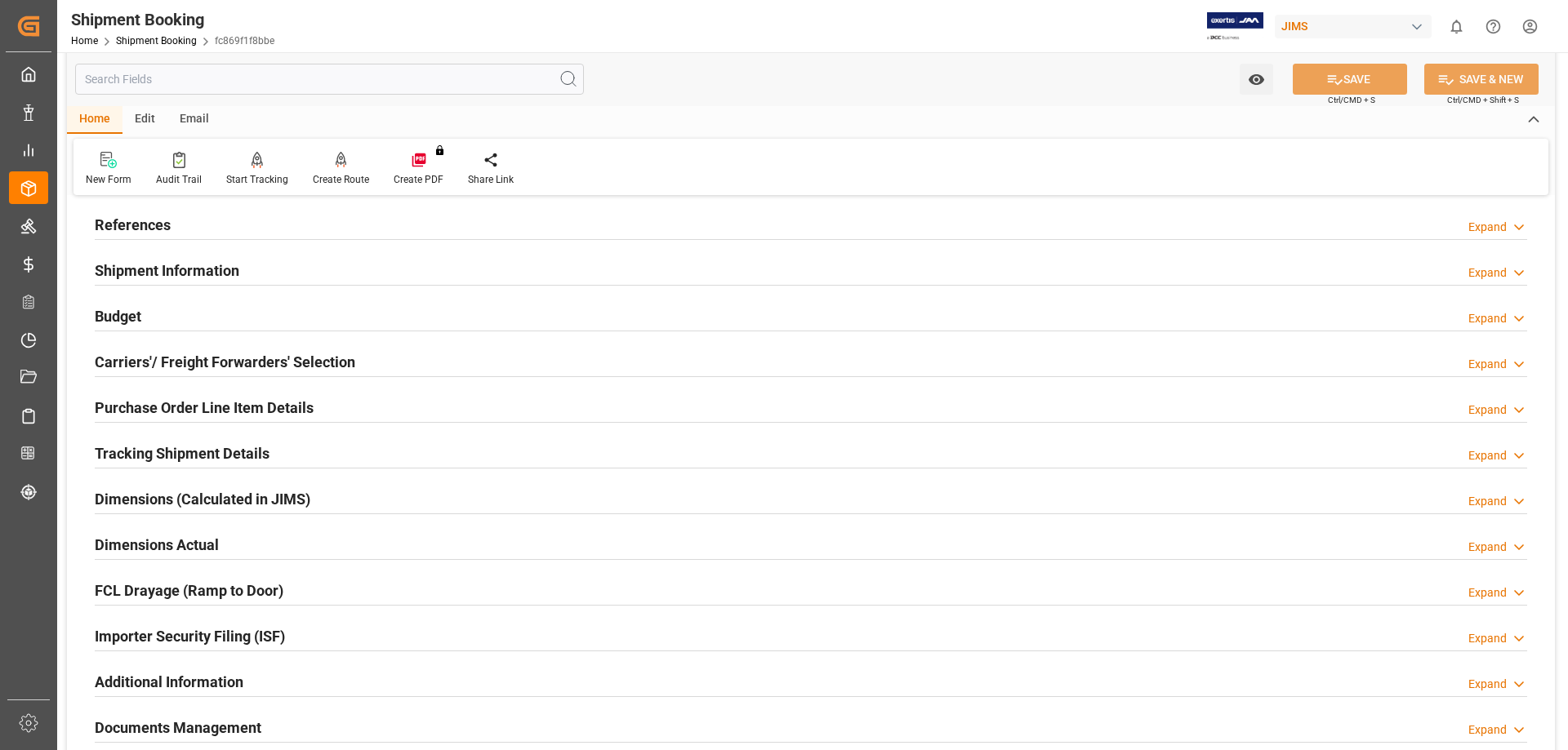
scroll to position [0, 0]
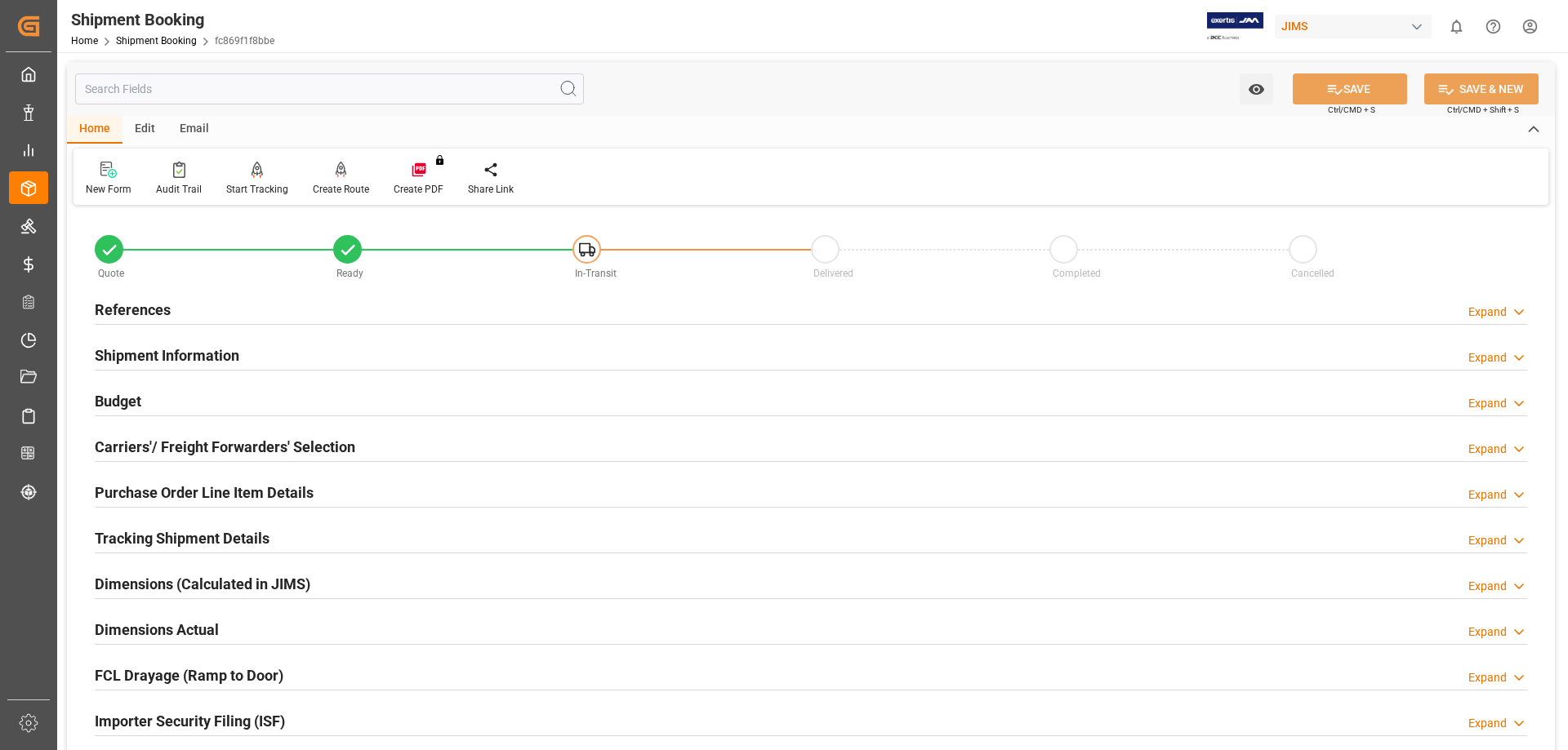
click at [117, 306] on h2 "References" at bounding box center [133, 310] width 76 height 22
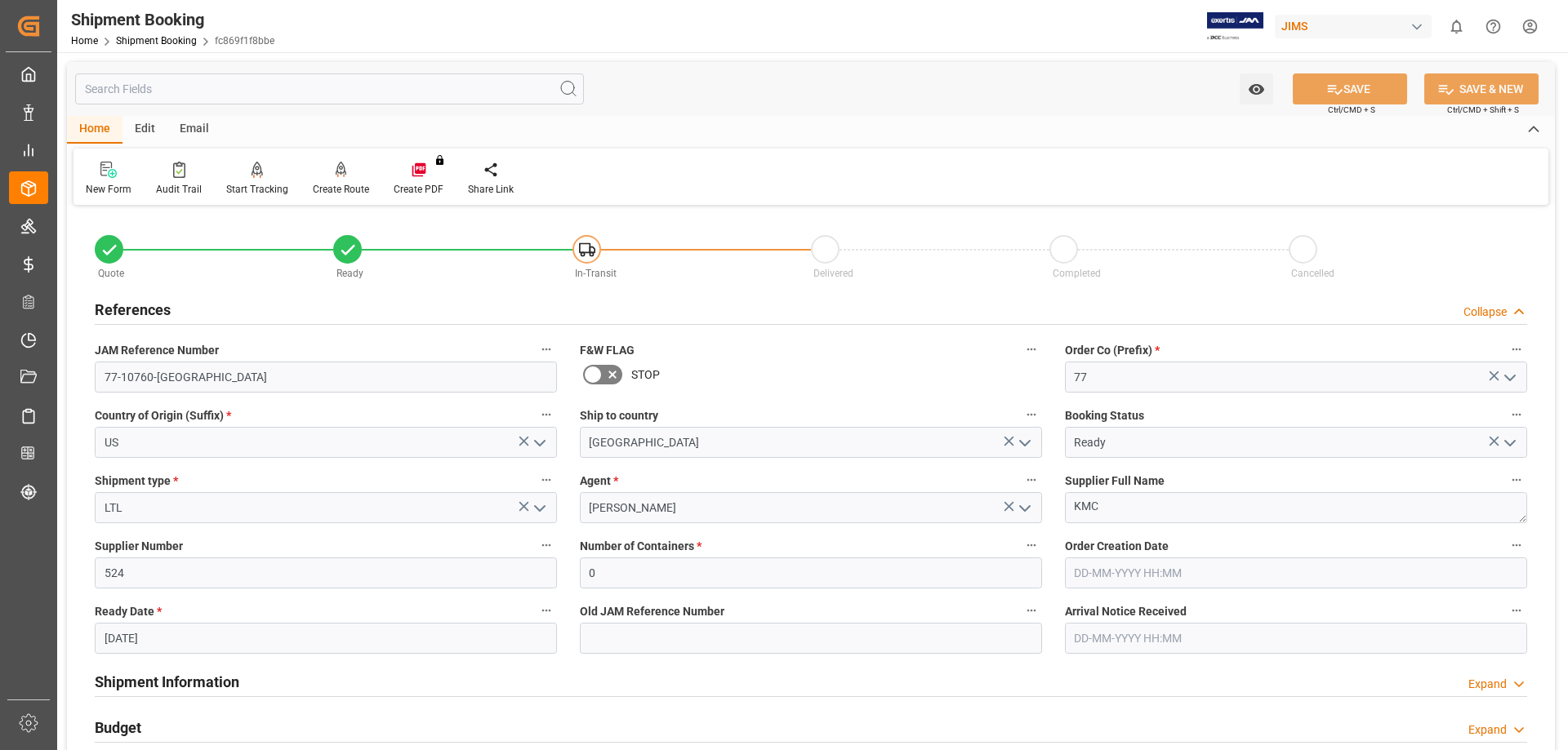
click at [117, 306] on h2 "References" at bounding box center [133, 310] width 76 height 22
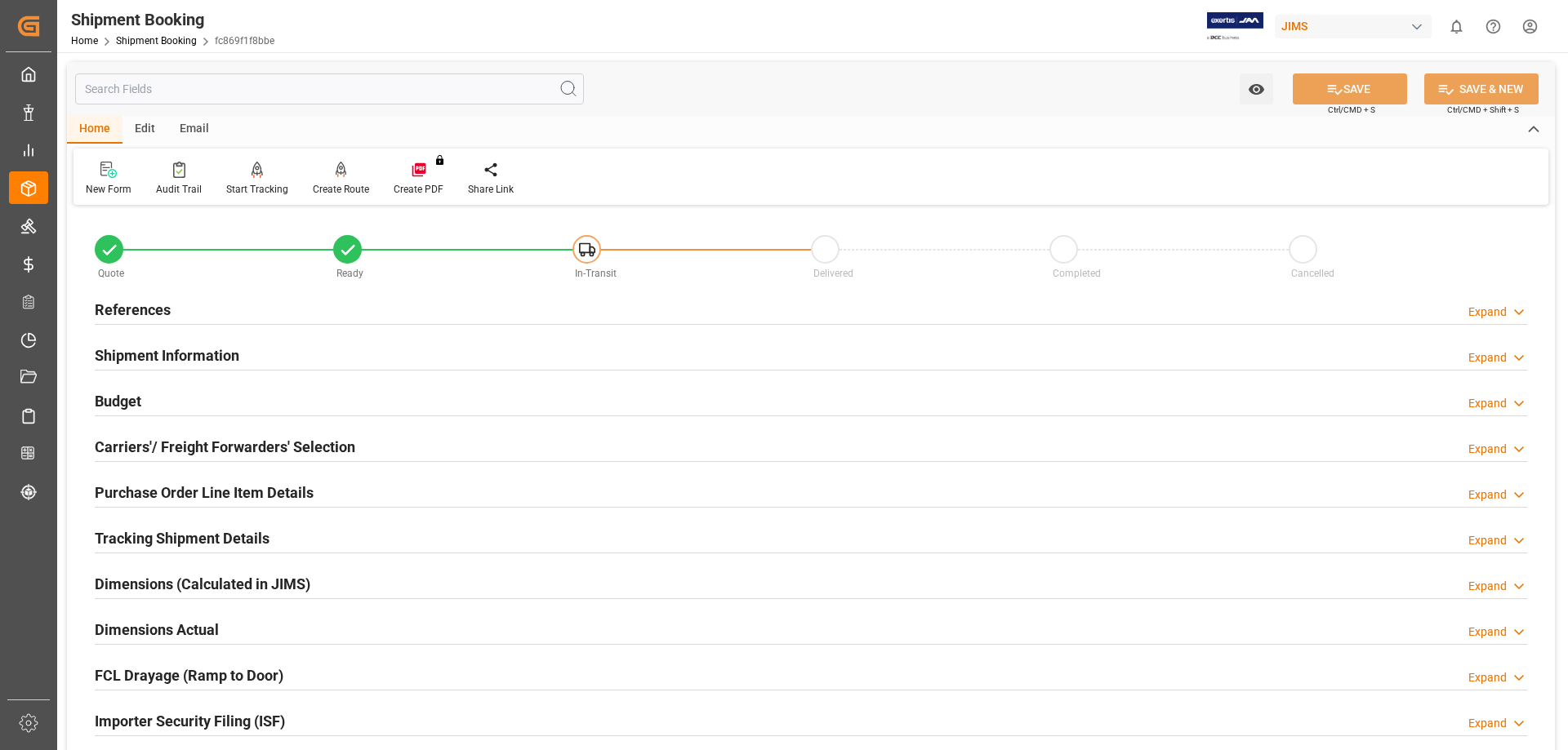
scroll to position [475, 0]
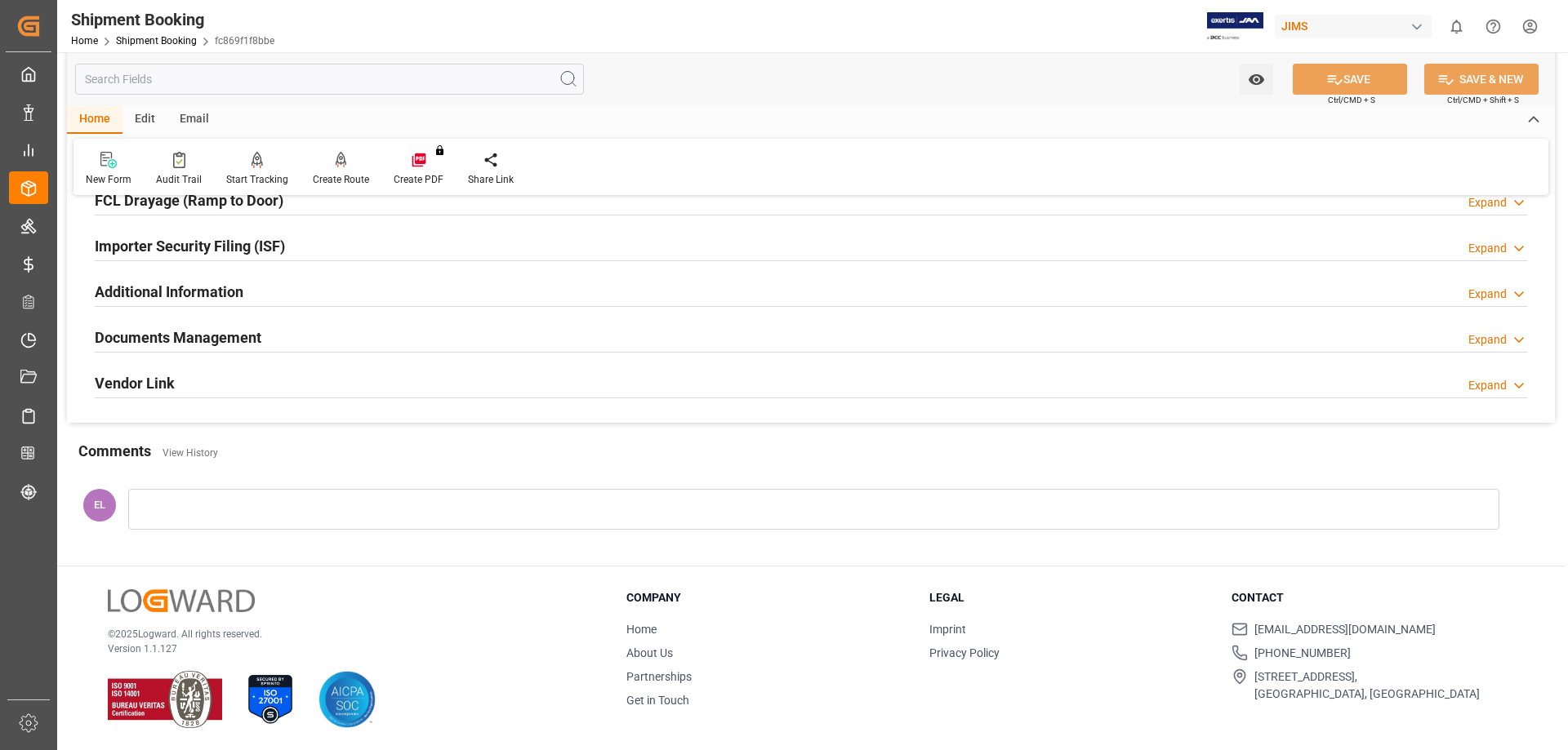
click at [164, 335] on h2 "Documents Management" at bounding box center [178, 337] width 166 height 22
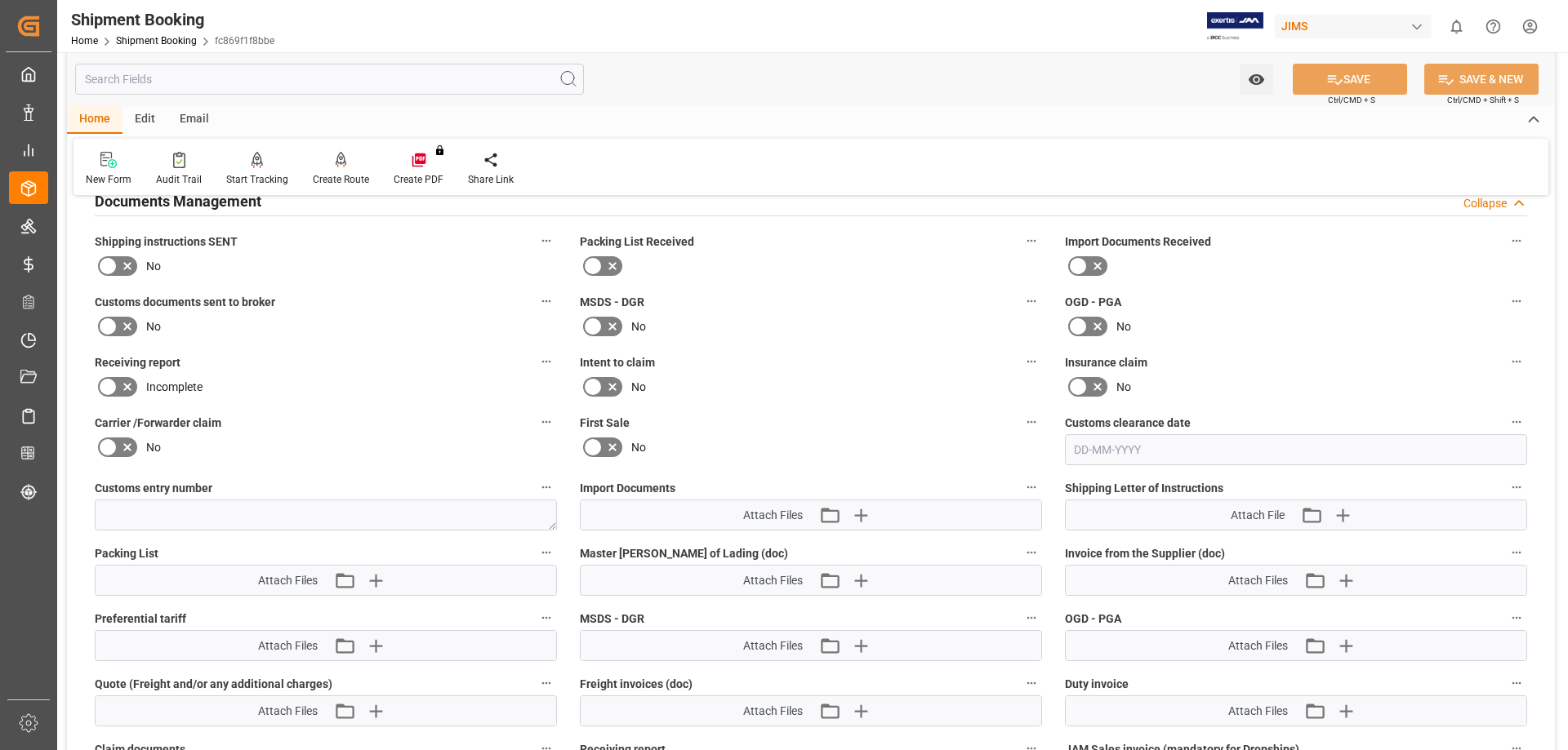
scroll to position [747, 0]
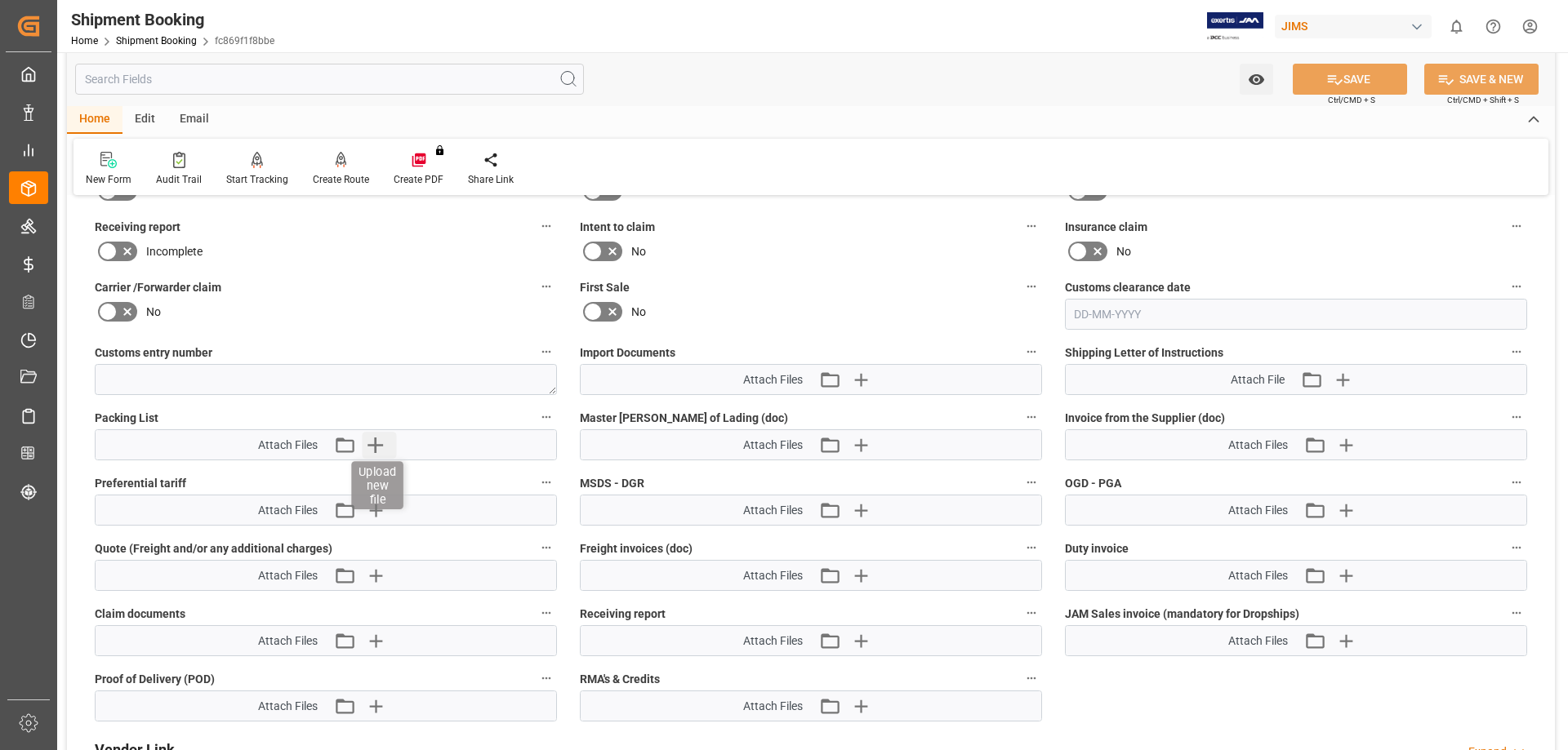
click at [374, 445] on icon "button" at bounding box center [375, 445] width 16 height 16
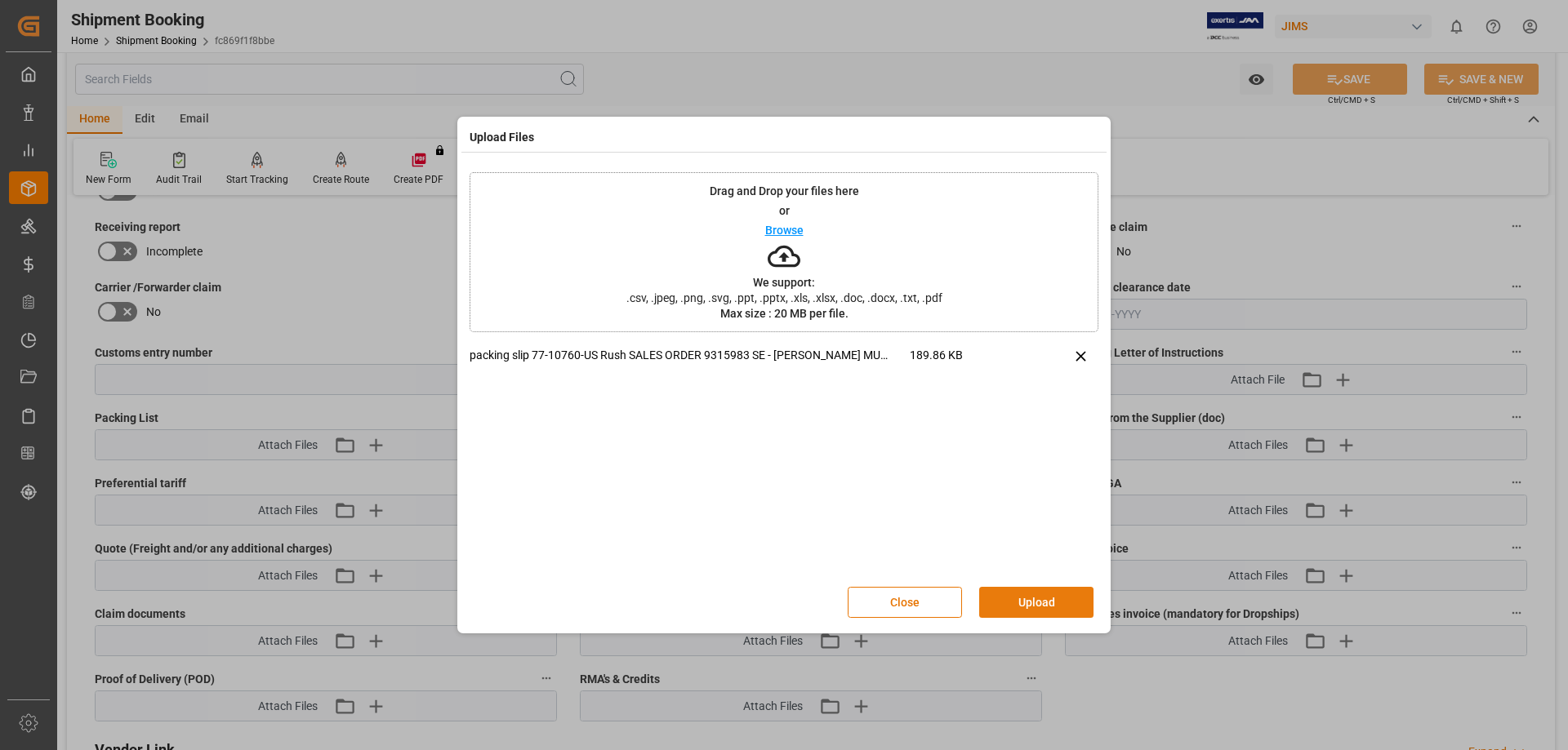
click at [1037, 600] on button "Upload" at bounding box center [1036, 602] width 114 height 31
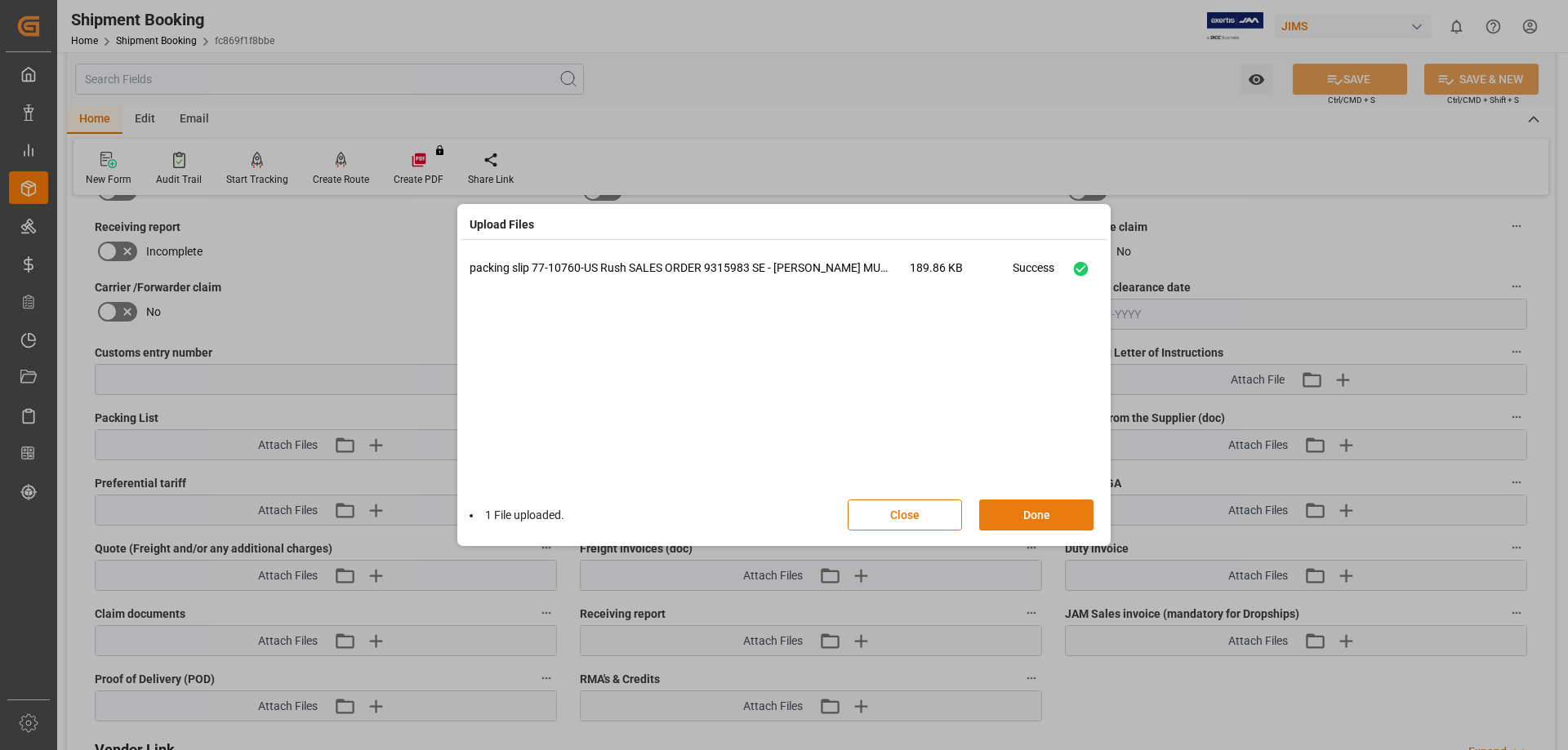
click at [1009, 511] on button "Done" at bounding box center [1036, 515] width 114 height 31
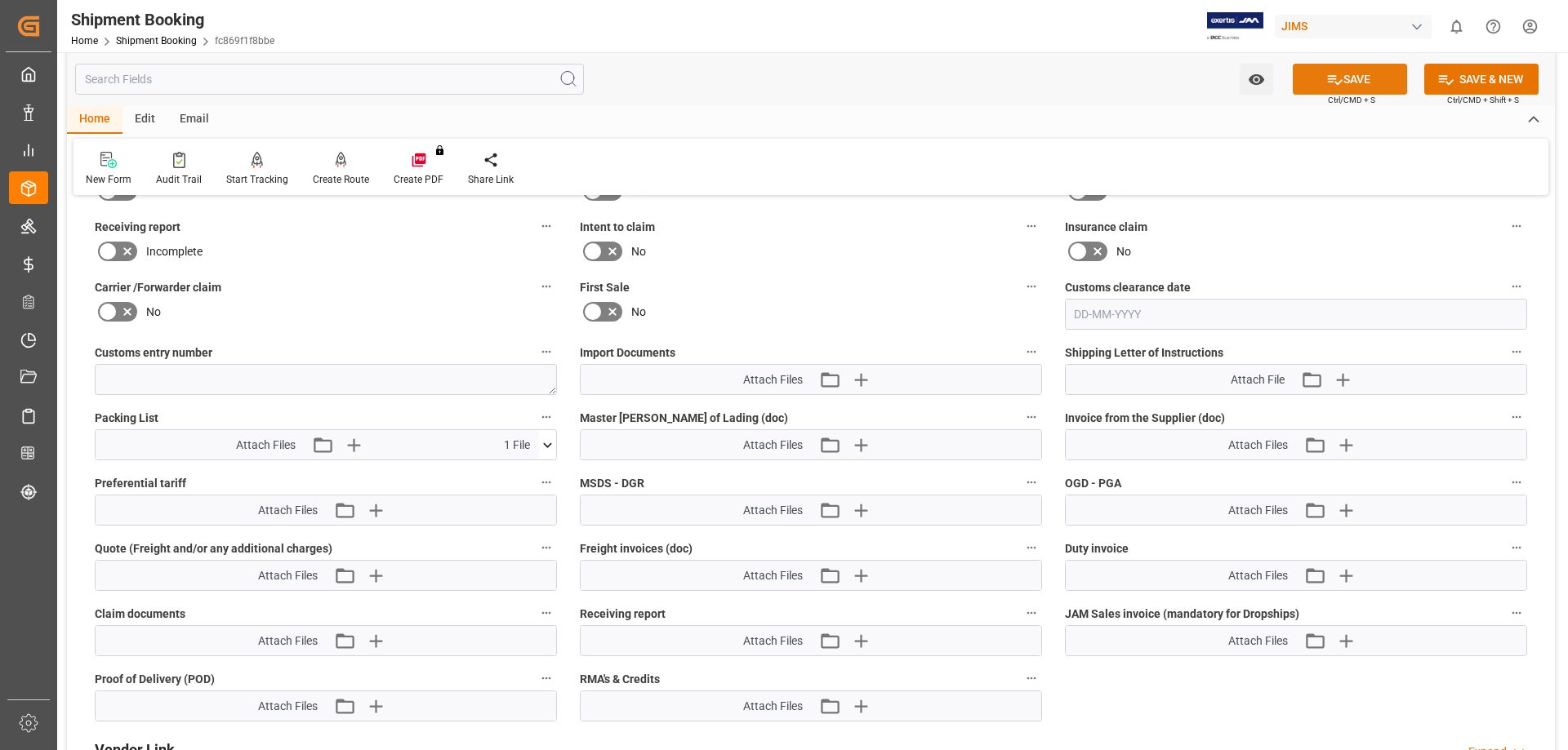
click at [1348, 82] on button "SAVE" at bounding box center [1350, 80] width 114 height 31
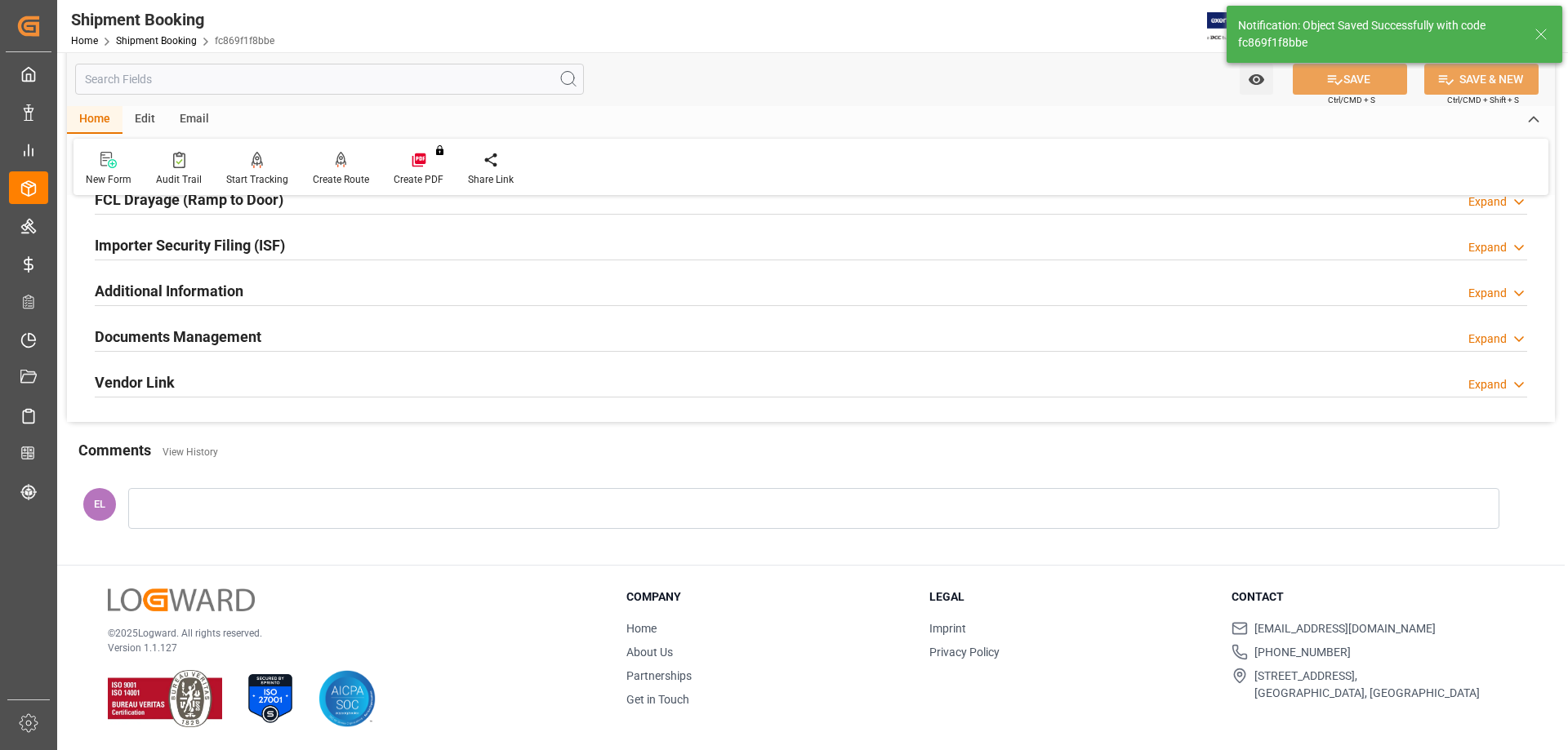
scroll to position [475, 0]
